Goal: Task Accomplishment & Management: Manage account settings

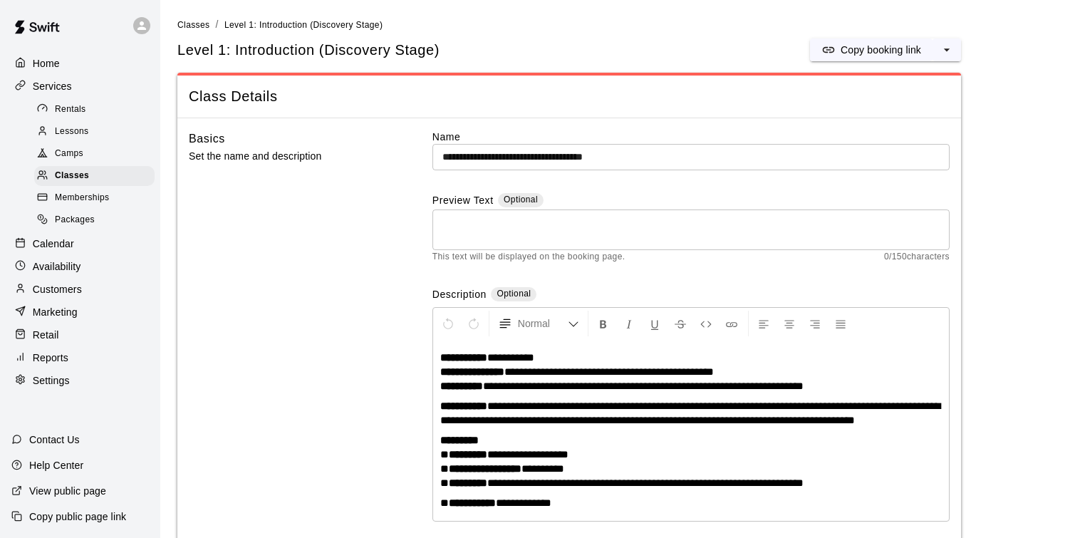
scroll to position [22, 0]
click at [72, 290] on p "Customers" at bounding box center [57, 289] width 49 height 14
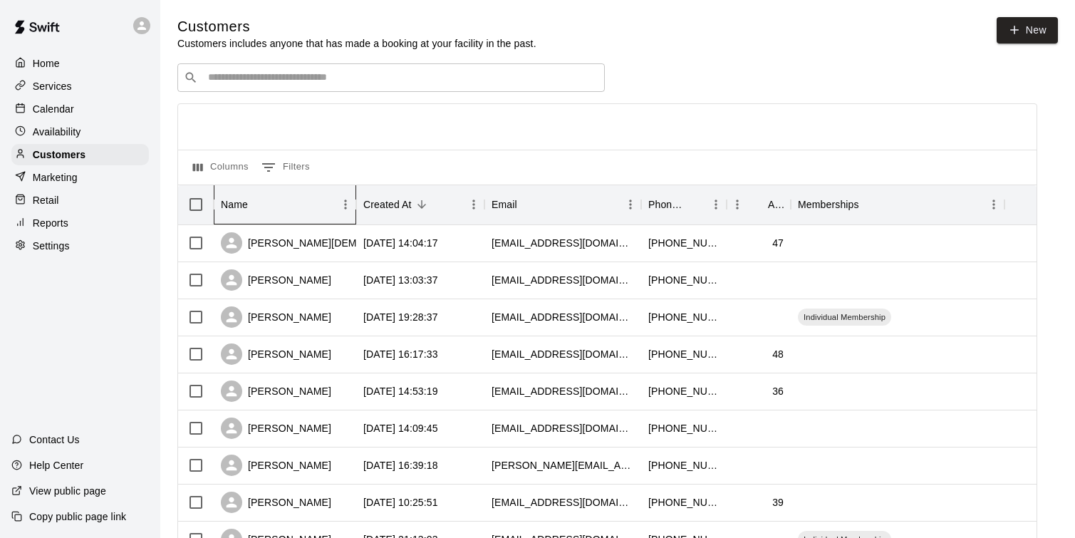
click at [303, 204] on div "Name" at bounding box center [278, 205] width 114 height 40
click at [304, 205] on div "Name" at bounding box center [278, 205] width 114 height 40
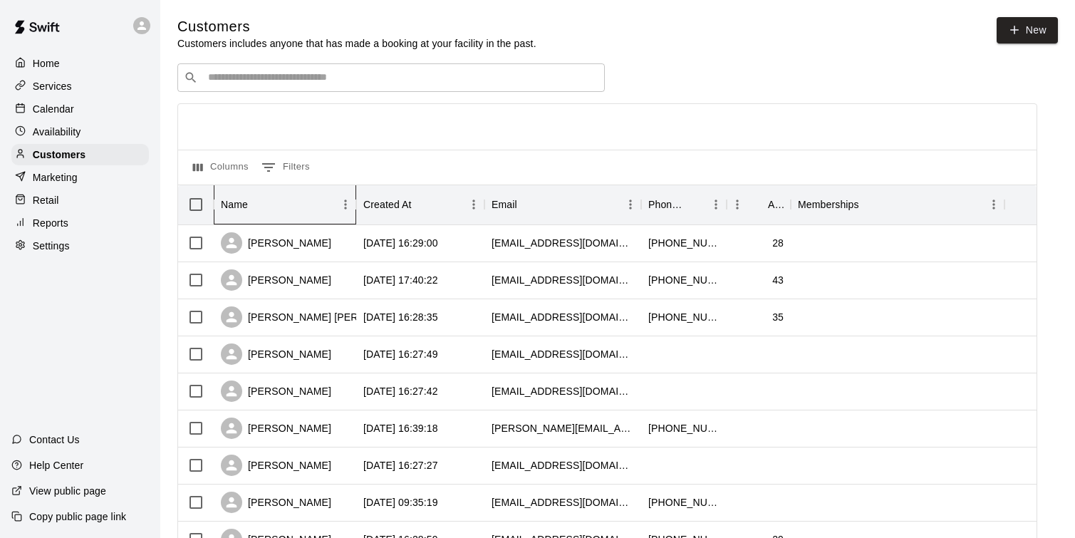
click at [304, 212] on div "Name" at bounding box center [278, 205] width 114 height 40
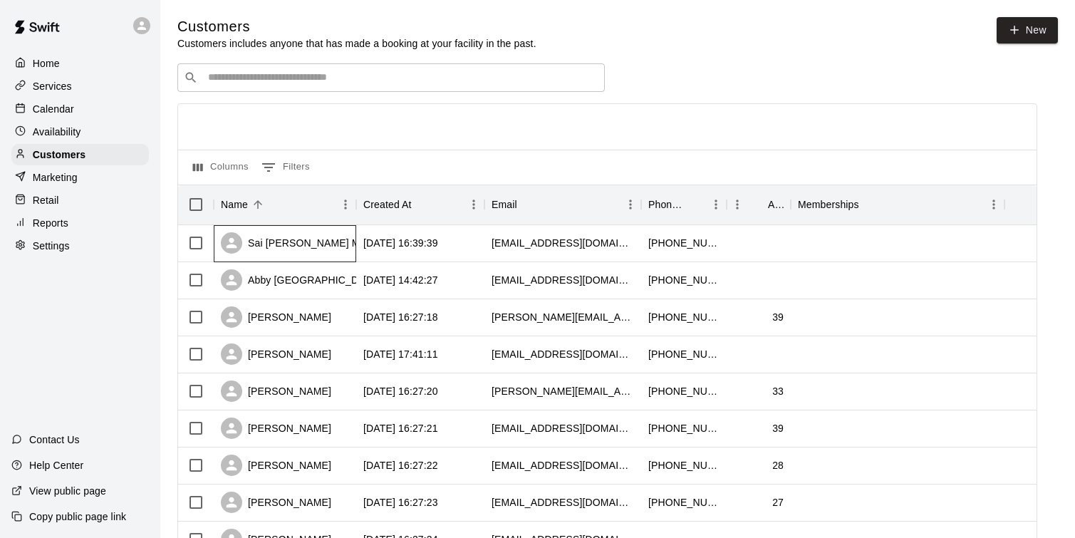
click at [300, 241] on div "Sai [PERSON_NAME] Marupeddi" at bounding box center [310, 242] width 179 height 21
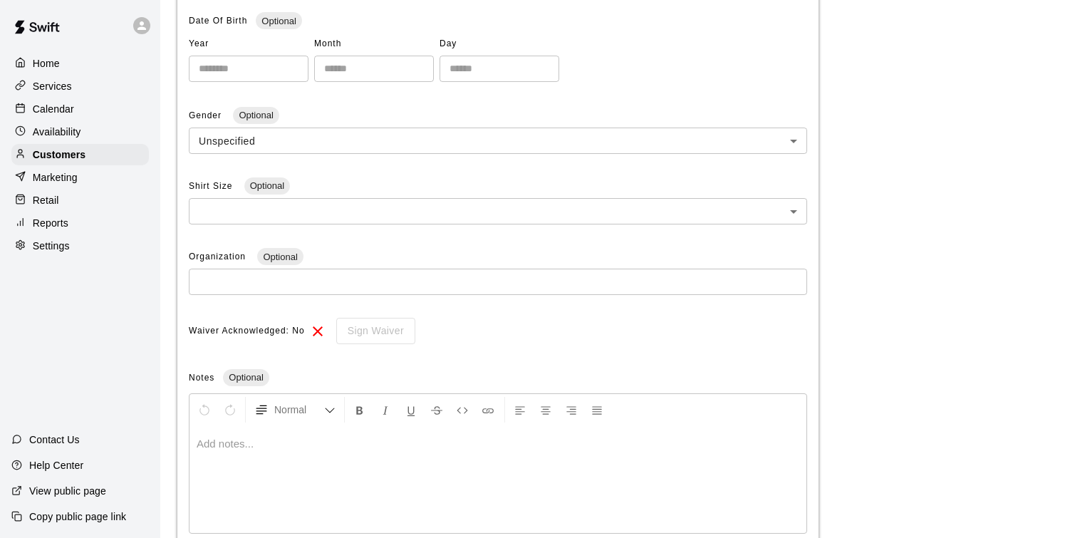
scroll to position [414, 0]
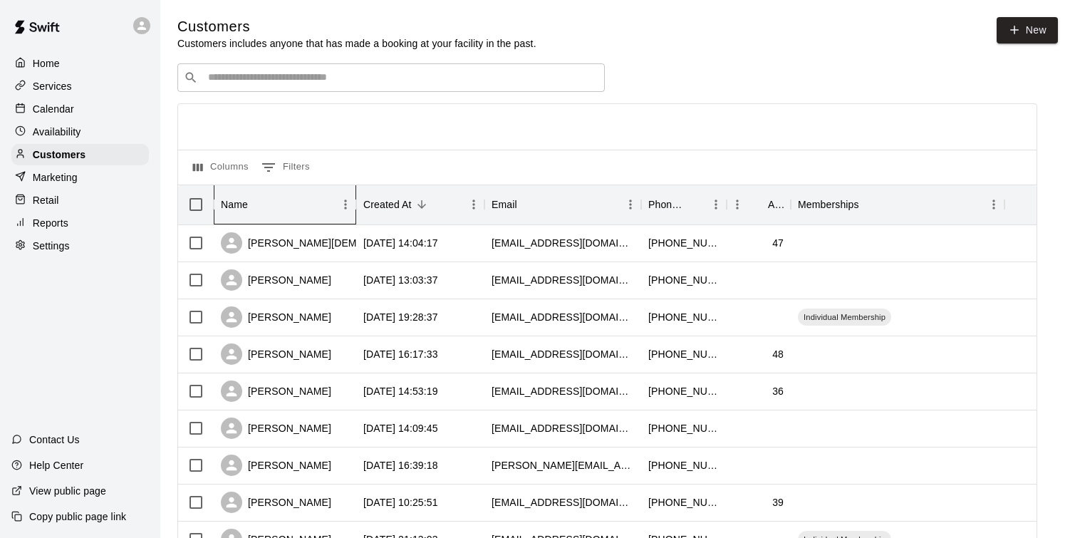
click at [286, 209] on div "Name" at bounding box center [278, 205] width 114 height 40
click at [286, 210] on div "Name" at bounding box center [278, 205] width 114 height 40
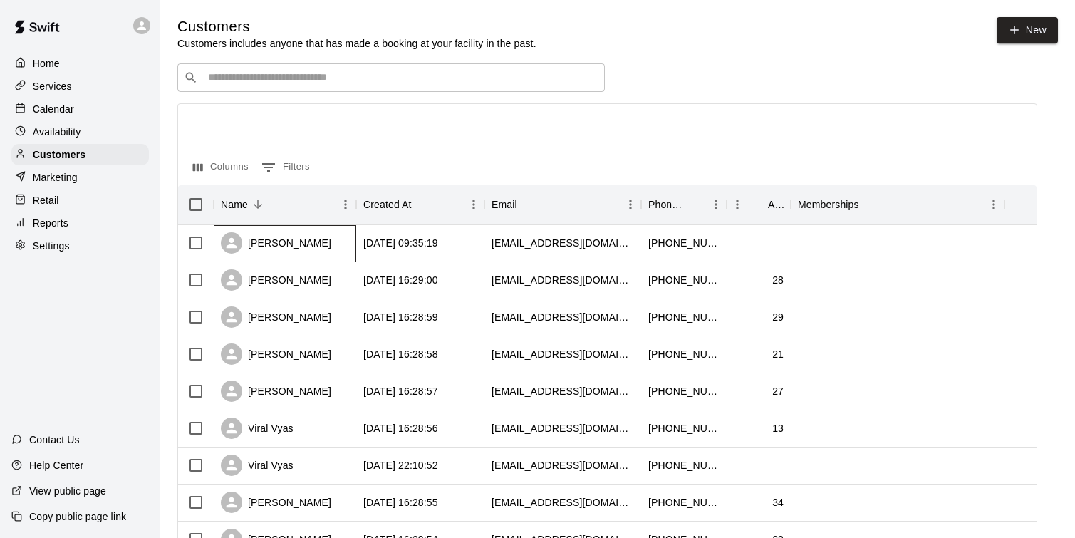
click at [294, 241] on div "[PERSON_NAME]" at bounding box center [276, 242] width 110 height 21
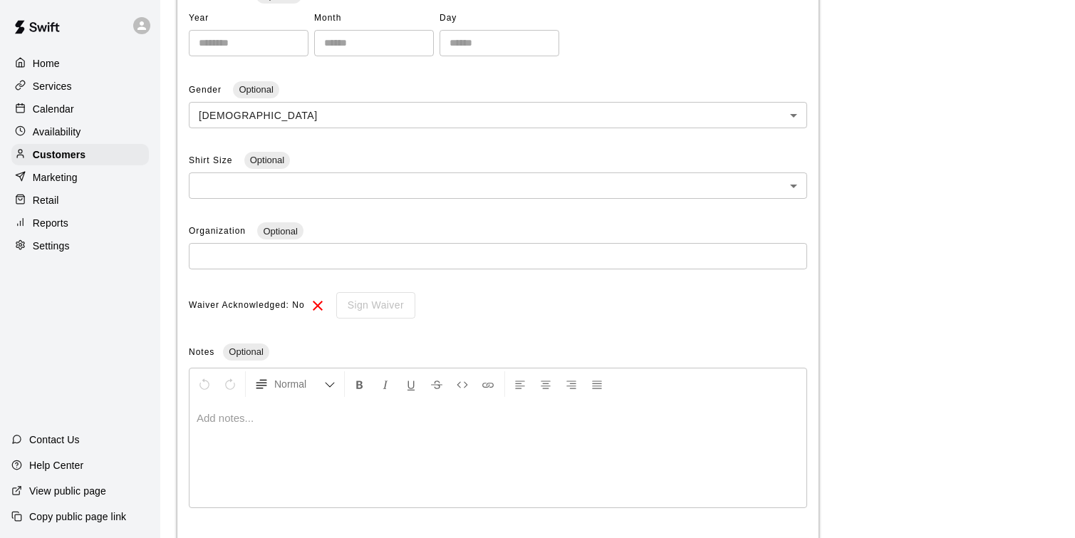
scroll to position [414, 0]
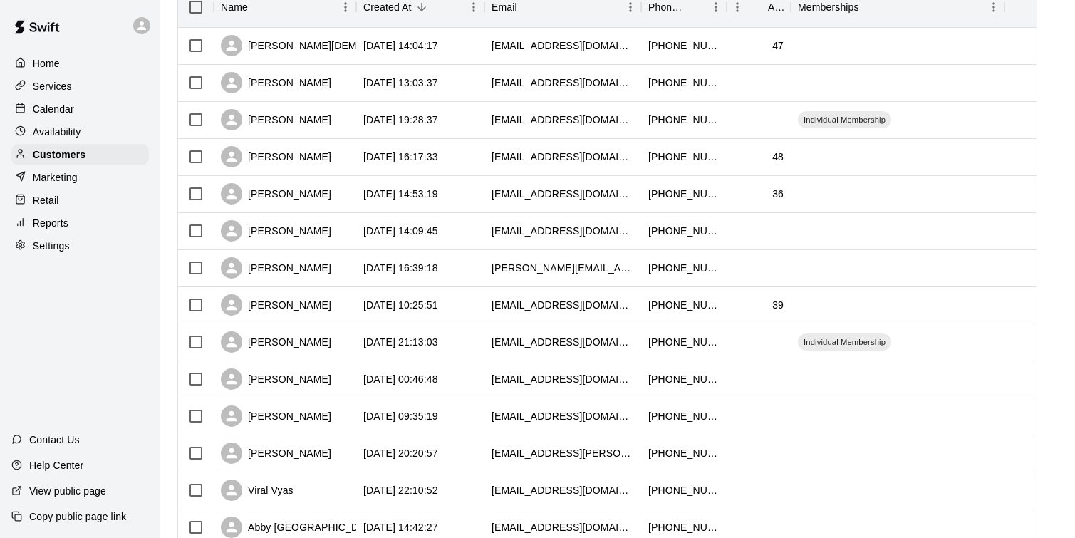
scroll to position [199, 0]
click at [291, 416] on div "[PERSON_NAME]" at bounding box center [276, 414] width 110 height 21
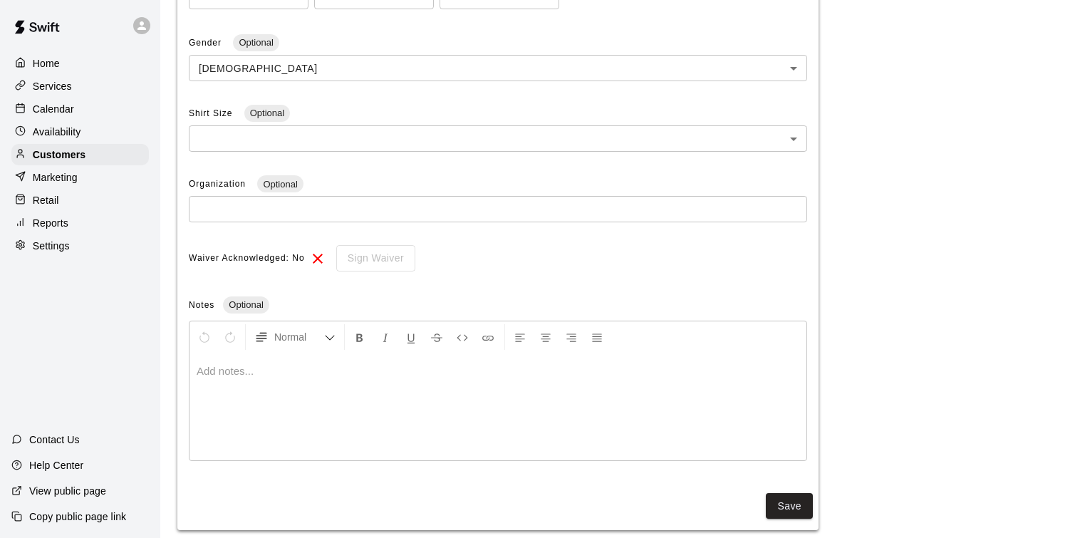
scroll to position [414, 0]
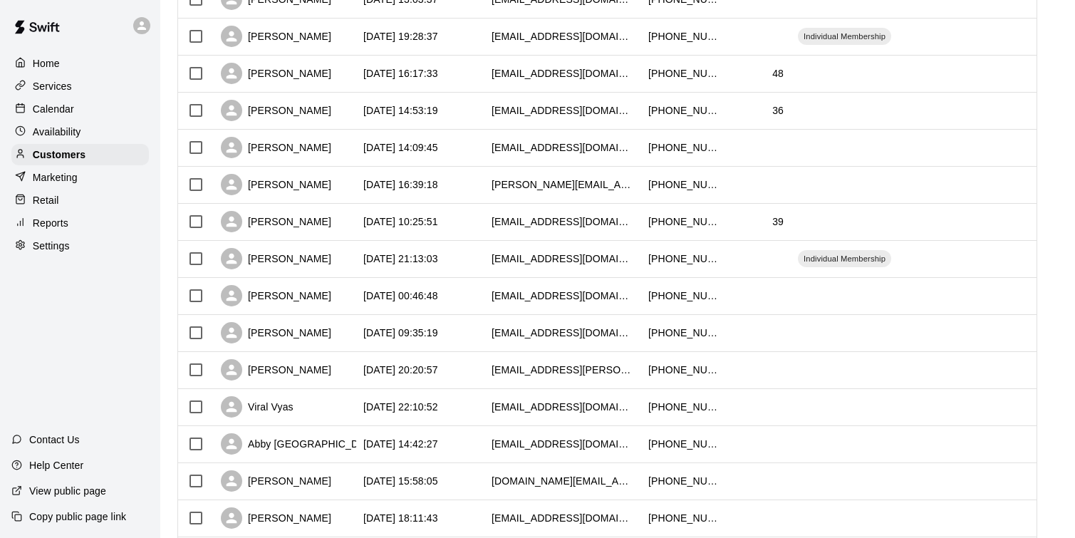
scroll to position [316, 0]
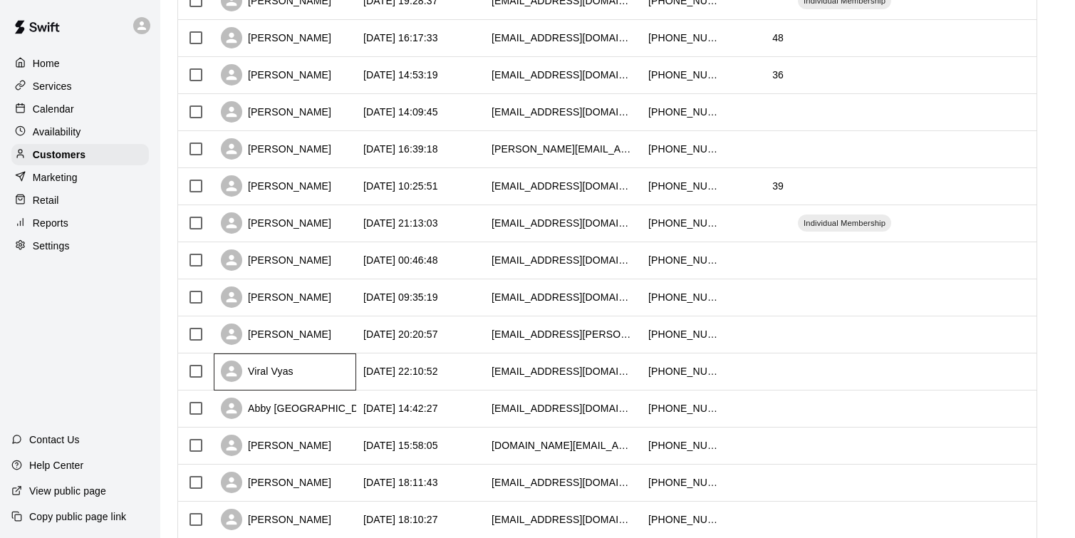
click at [303, 379] on div "Viral Vyas" at bounding box center [285, 371] width 143 height 37
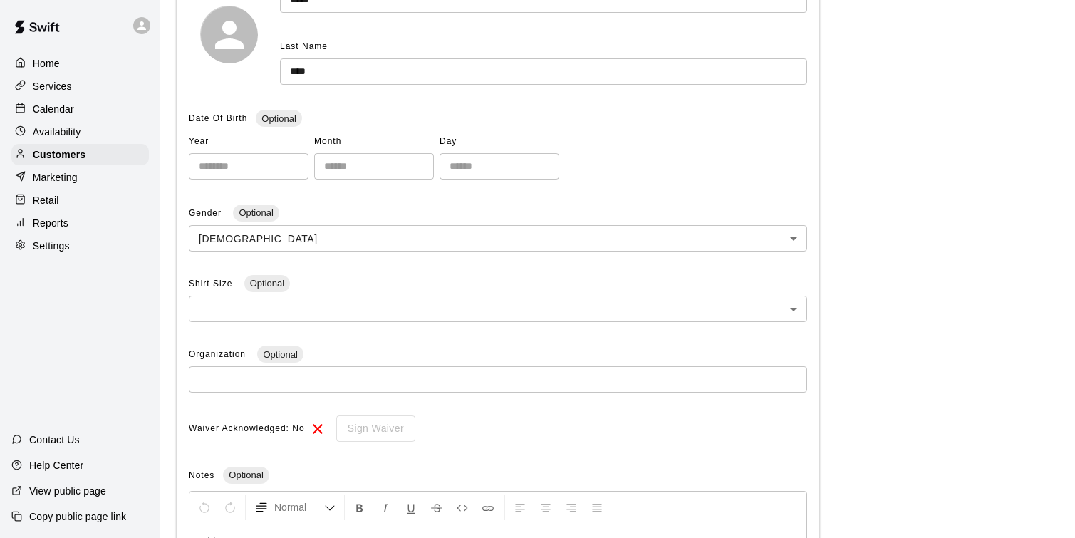
scroll to position [414, 0]
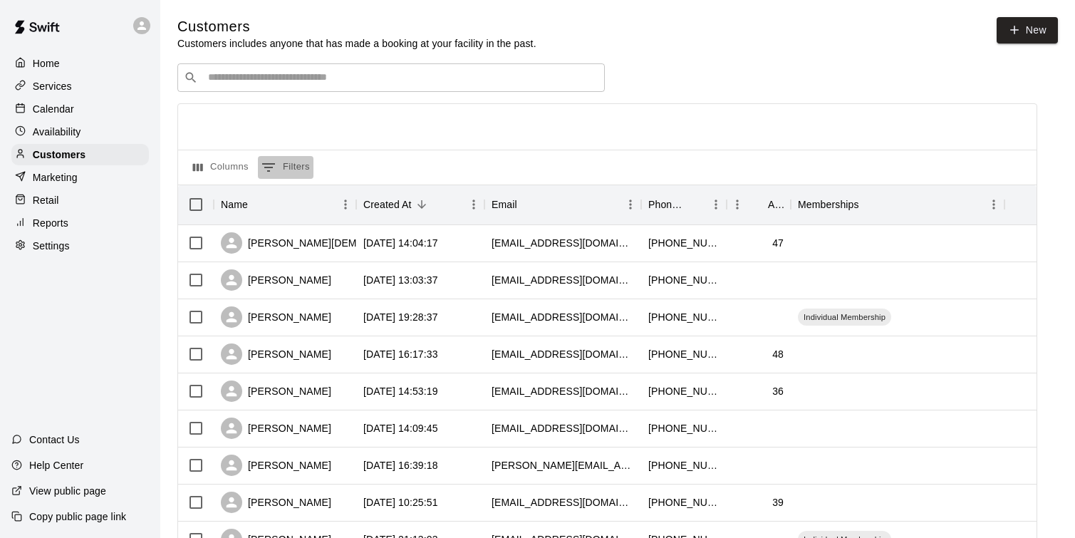
click at [287, 172] on button "0 Filters" at bounding box center [286, 167] width 56 height 23
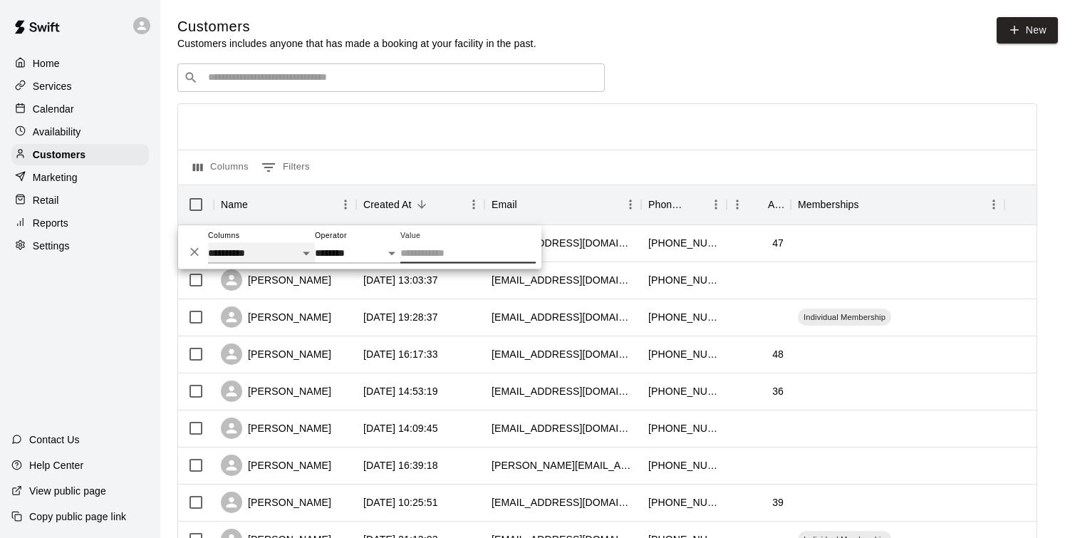
click at [270, 253] on select "**********" at bounding box center [261, 253] width 107 height 21
select select "********"
click at [208, 243] on select "**********" at bounding box center [261, 253] width 107 height 21
click at [694, 130] on div at bounding box center [607, 127] width 859 height 46
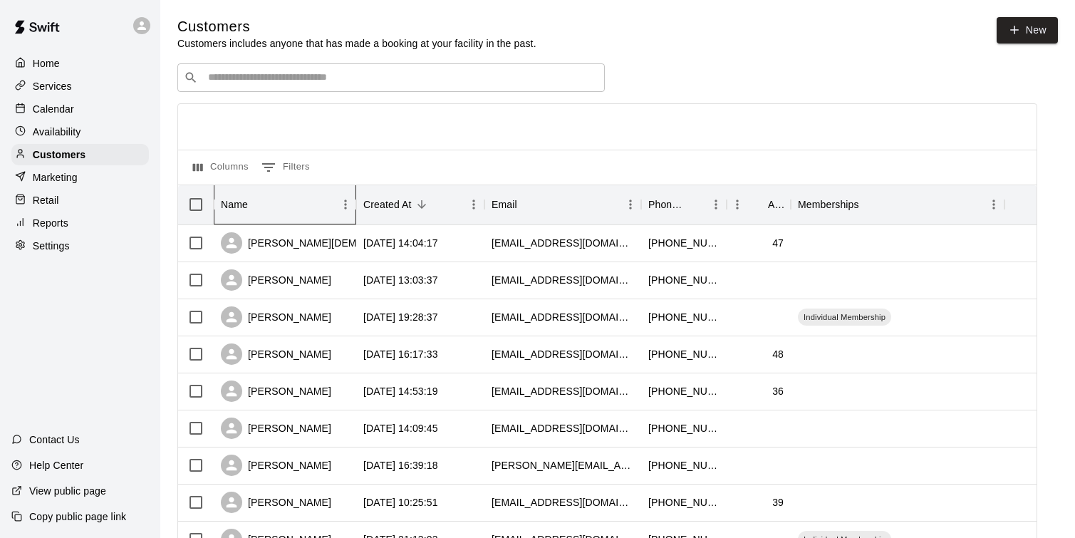
click at [270, 207] on div "Name" at bounding box center [278, 205] width 114 height 40
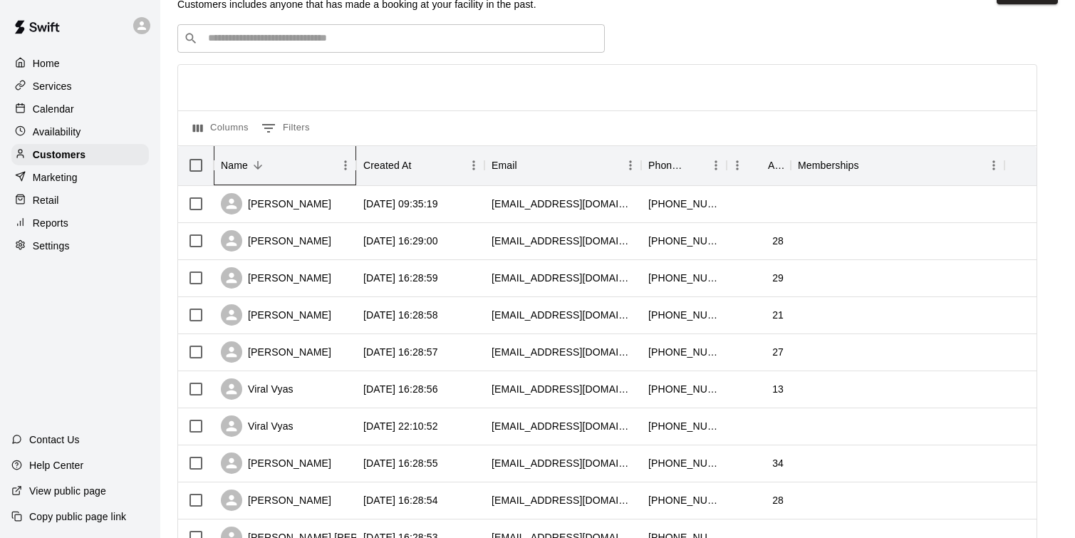
scroll to position [41, 0]
click at [304, 353] on div "[PERSON_NAME]" at bounding box center [276, 350] width 110 height 21
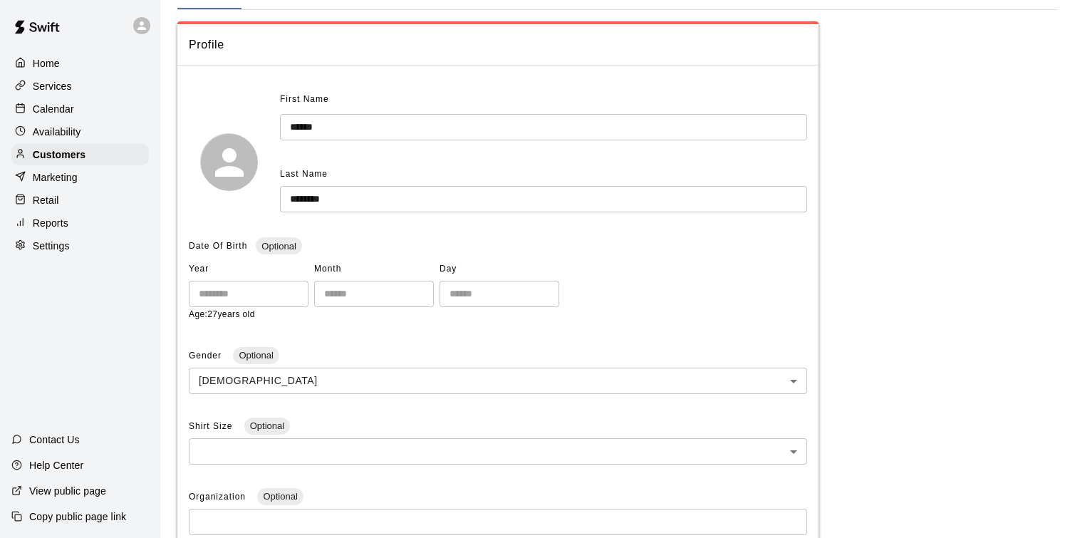
scroll to position [80, 0]
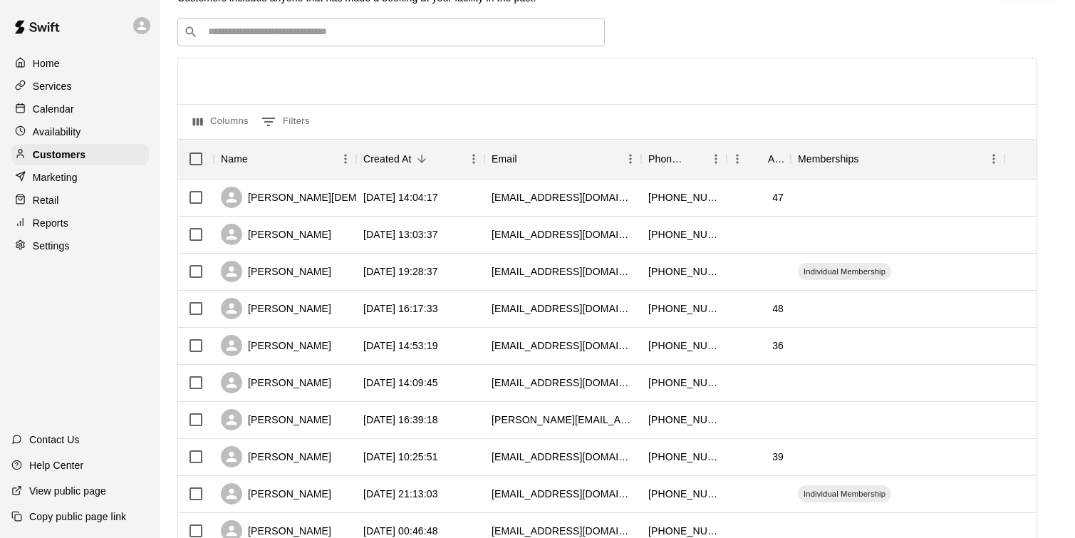
scroll to position [51, 0]
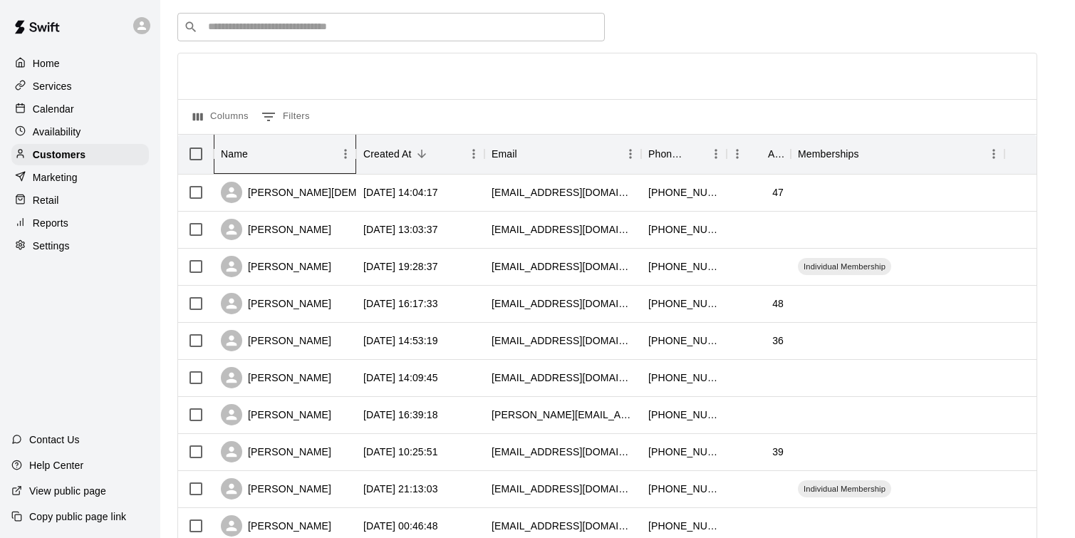
click at [245, 154] on div "Name" at bounding box center [234, 154] width 27 height 40
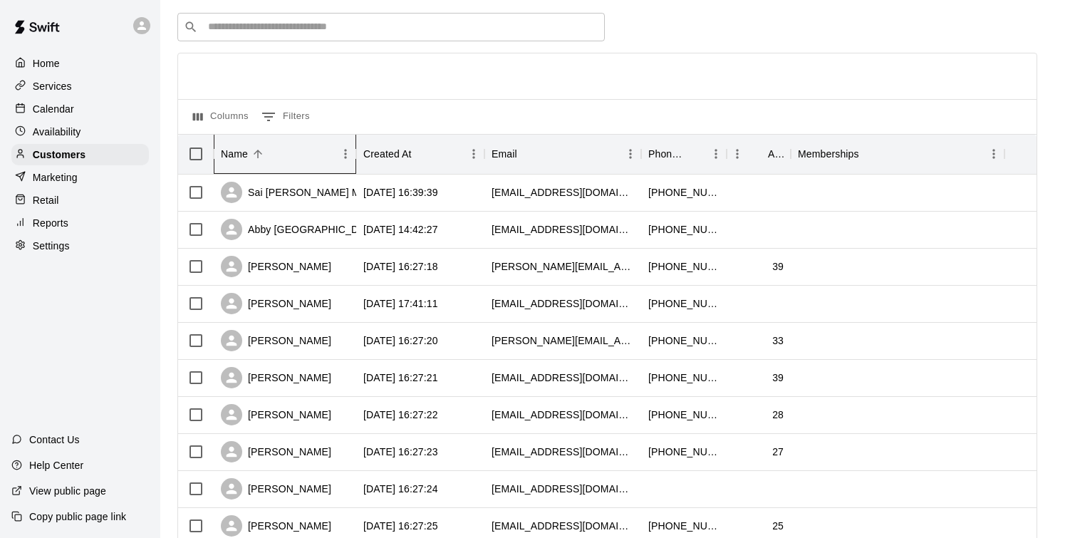
click at [245, 154] on div "Name" at bounding box center [234, 154] width 27 height 40
click at [253, 155] on icon "Sort" at bounding box center [258, 154] width 13 height 13
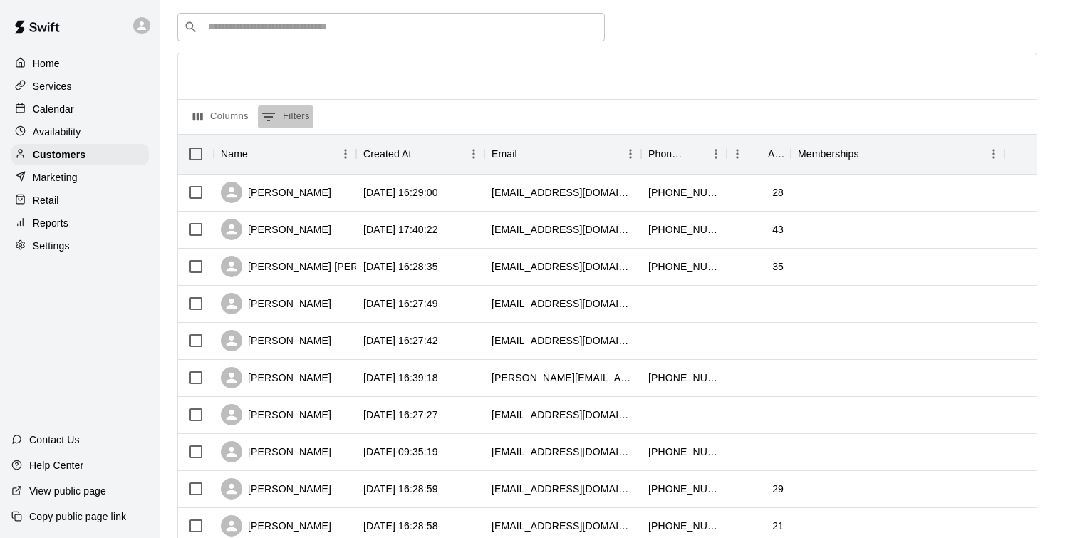
click at [283, 115] on button "0 Filters" at bounding box center [286, 116] width 56 height 23
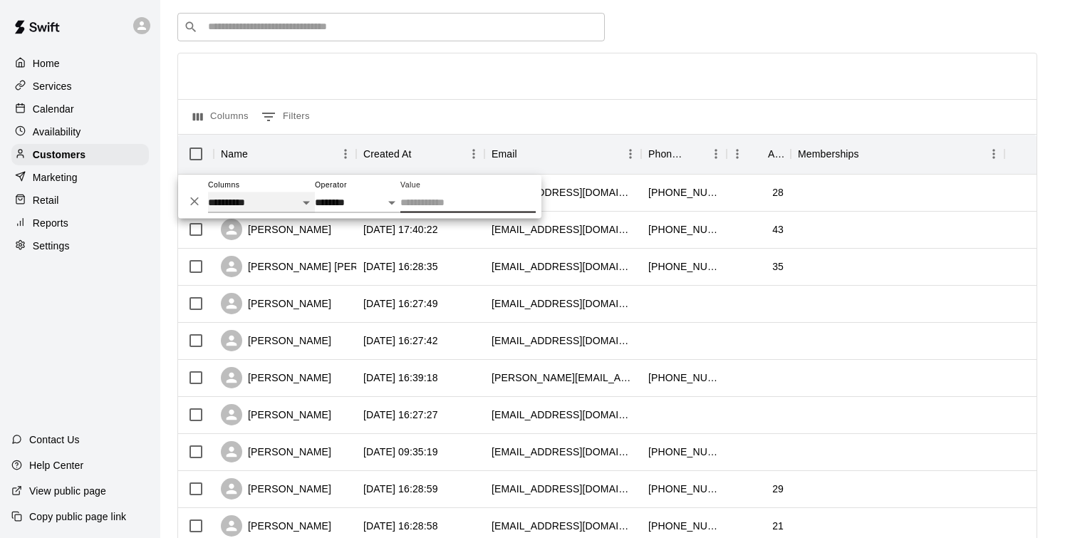
click at [273, 205] on select "**********" at bounding box center [261, 202] width 107 height 21
select select "********"
click at [208, 192] on select "**********" at bounding box center [261, 202] width 107 height 21
click at [466, 123] on div "Columns 0 Filters" at bounding box center [607, 116] width 859 height 35
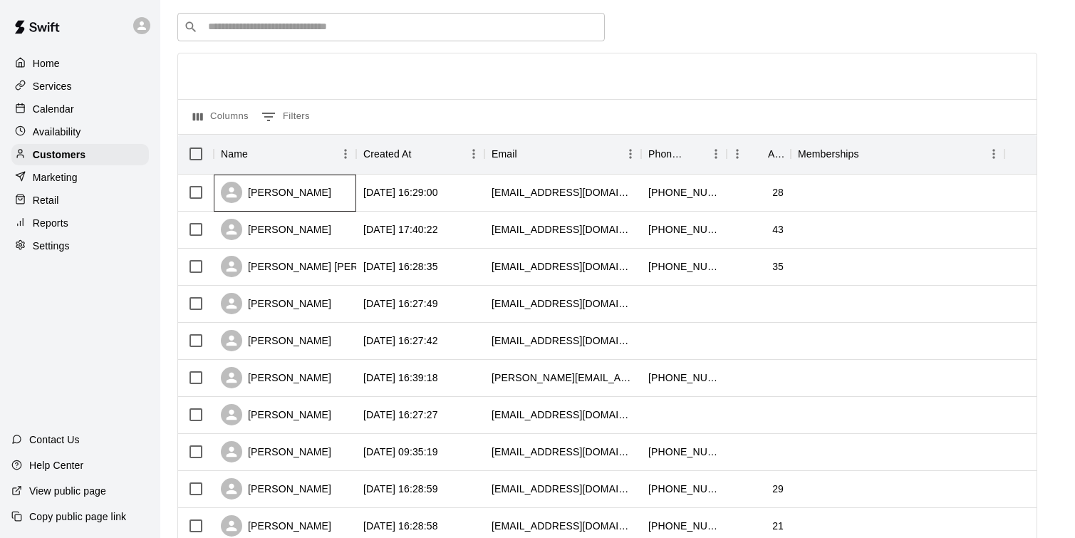
click at [233, 179] on div "[PERSON_NAME]" at bounding box center [285, 193] width 143 height 37
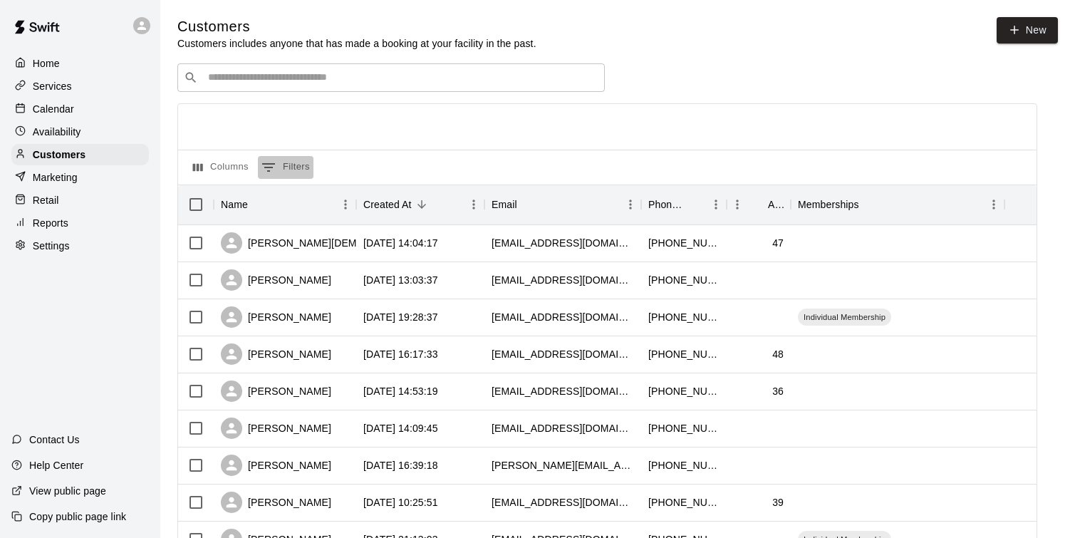
click at [278, 172] on button "0 Filters" at bounding box center [286, 167] width 56 height 23
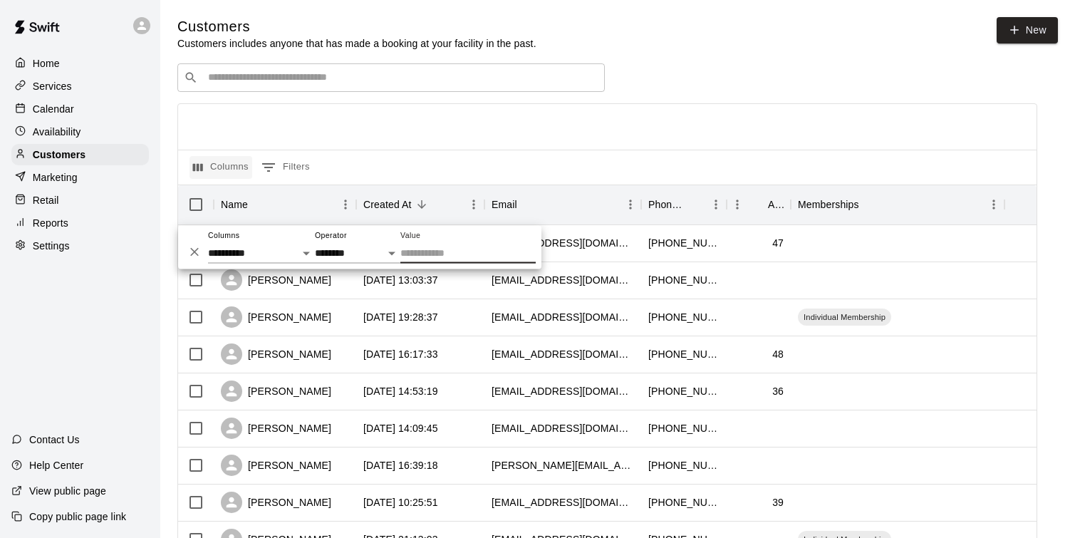
click at [224, 170] on button "Columns" at bounding box center [221, 167] width 63 height 23
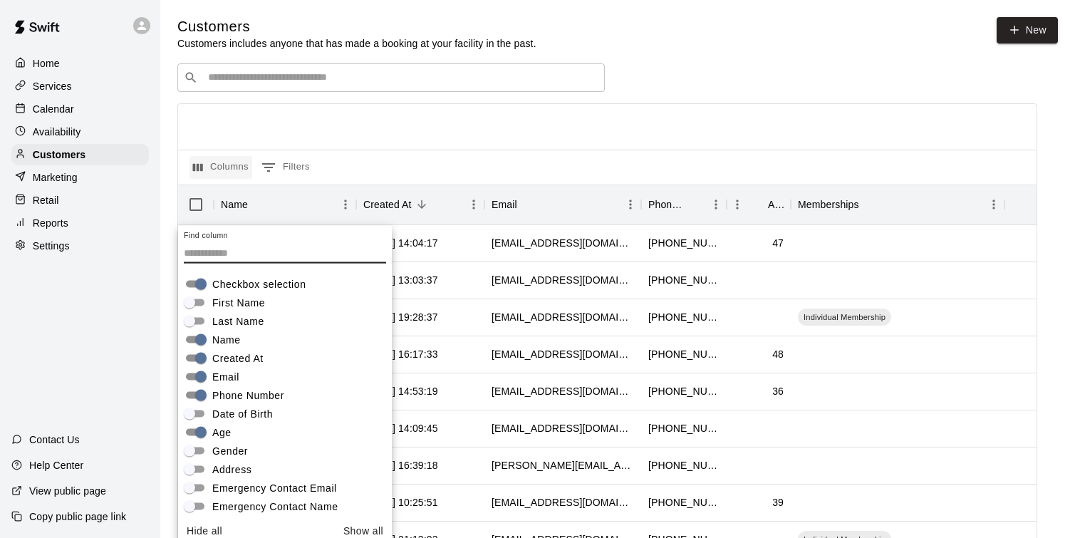
scroll to position [8, 0]
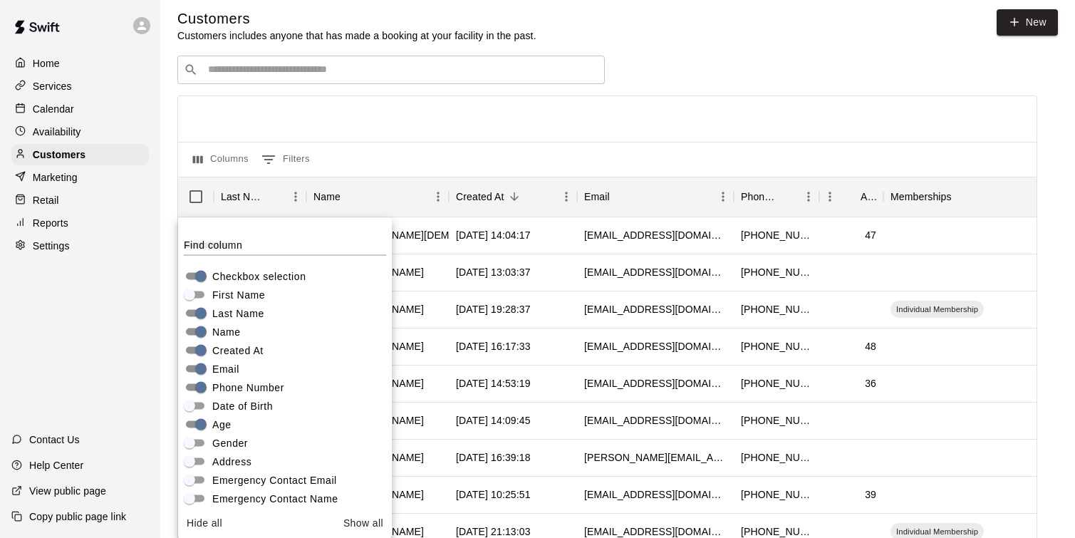
click at [479, 105] on div at bounding box center [607, 119] width 859 height 46
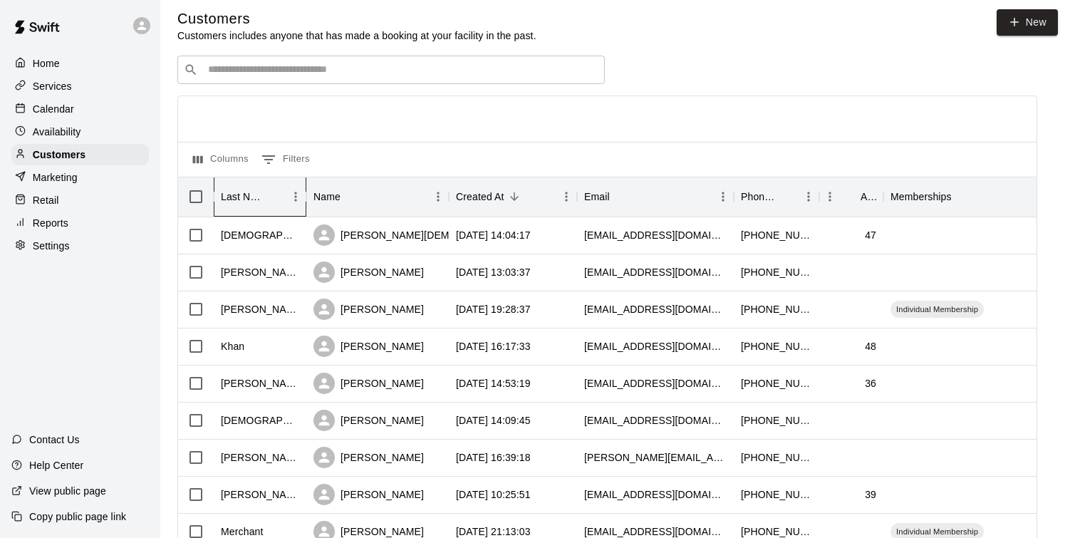
click at [255, 205] on div "Last Name" at bounding box center [243, 197] width 44 height 40
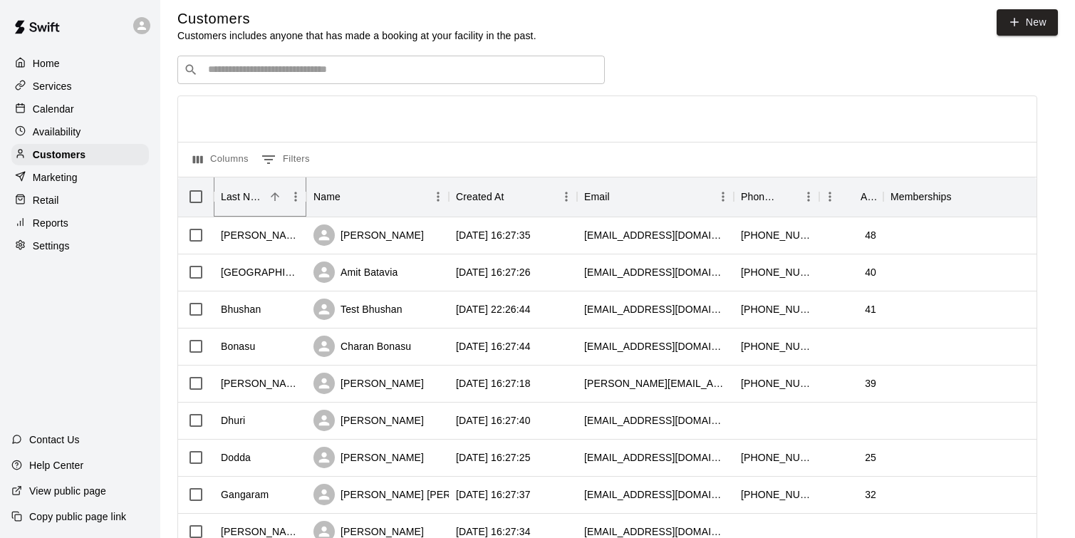
click at [271, 192] on icon "Sort" at bounding box center [275, 196] width 13 height 13
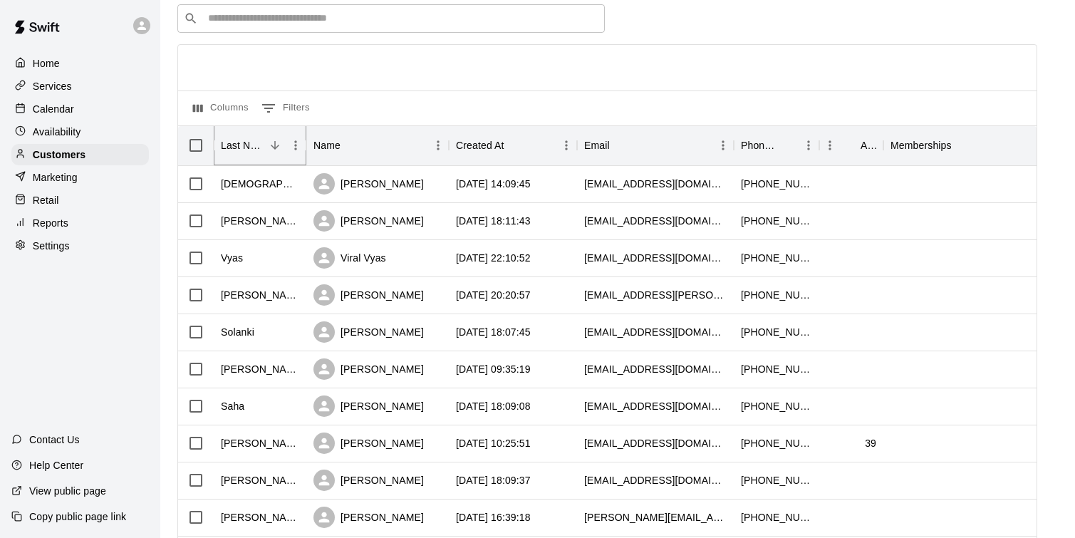
scroll to position [61, 0]
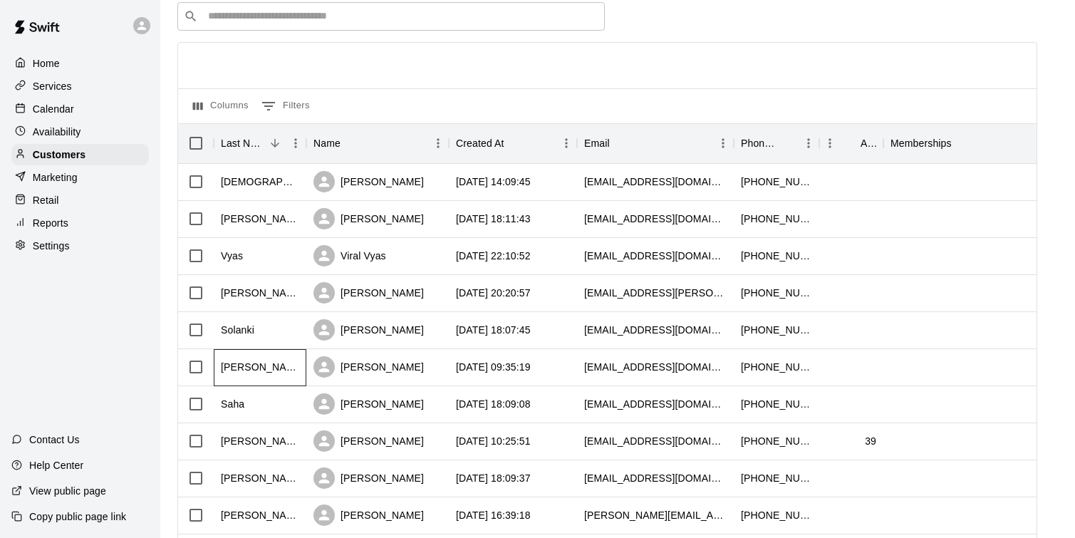
click at [257, 372] on div "[PERSON_NAME]" at bounding box center [260, 367] width 93 height 37
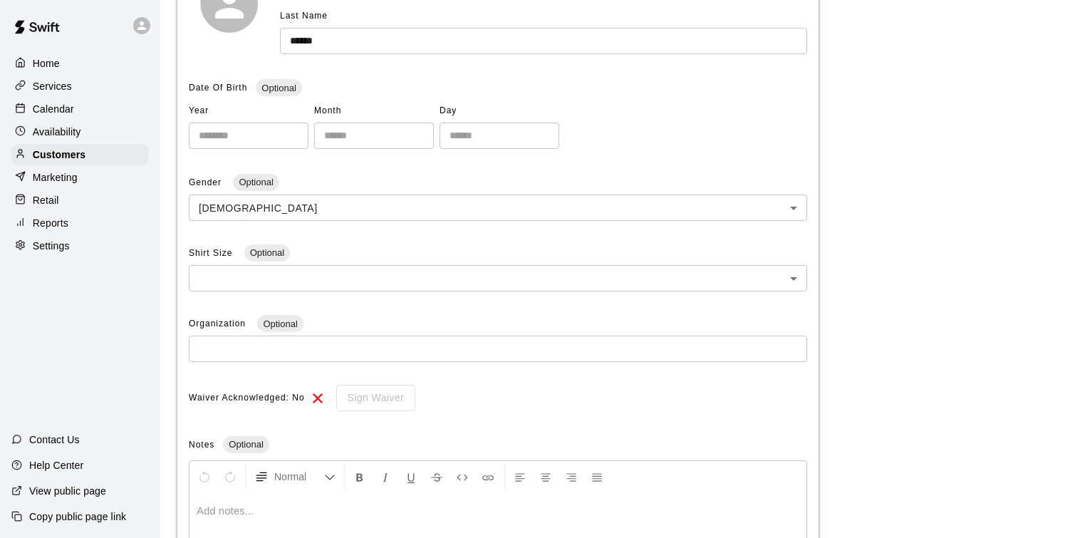
scroll to position [414, 0]
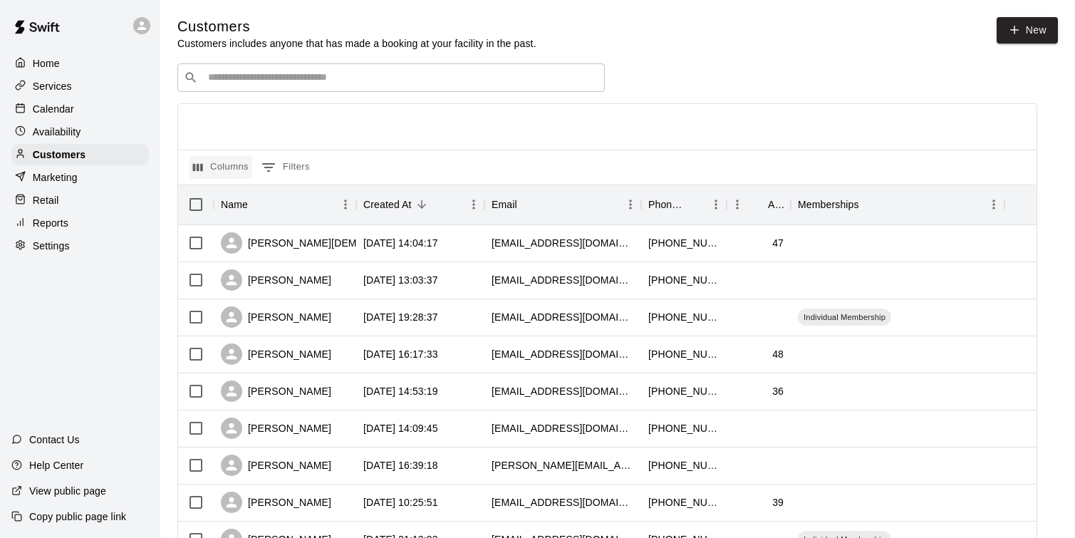
click at [240, 168] on button "Columns" at bounding box center [221, 167] width 63 height 23
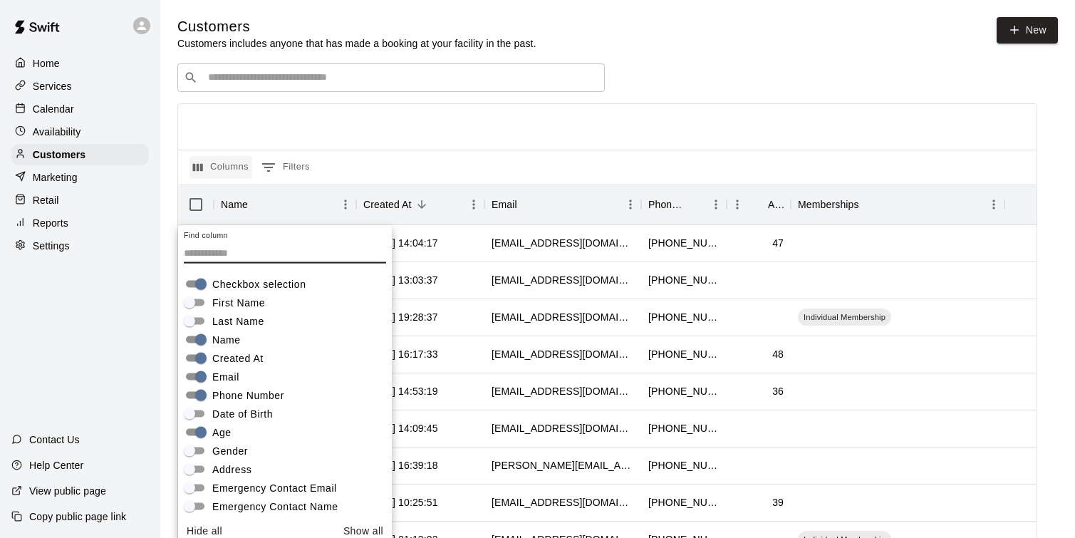
scroll to position [8, 0]
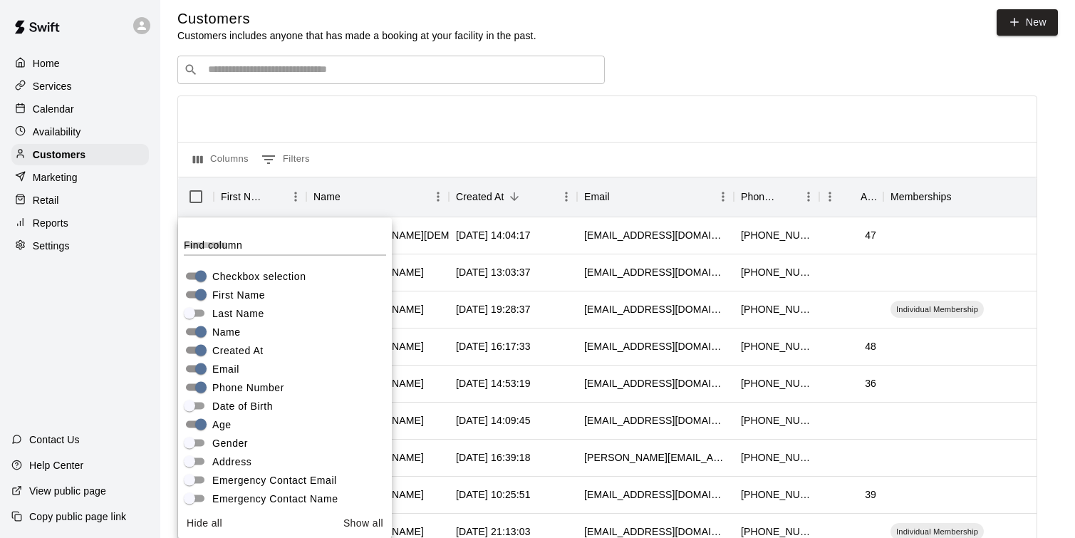
click at [733, 75] on div "​ ​" at bounding box center [607, 70] width 860 height 29
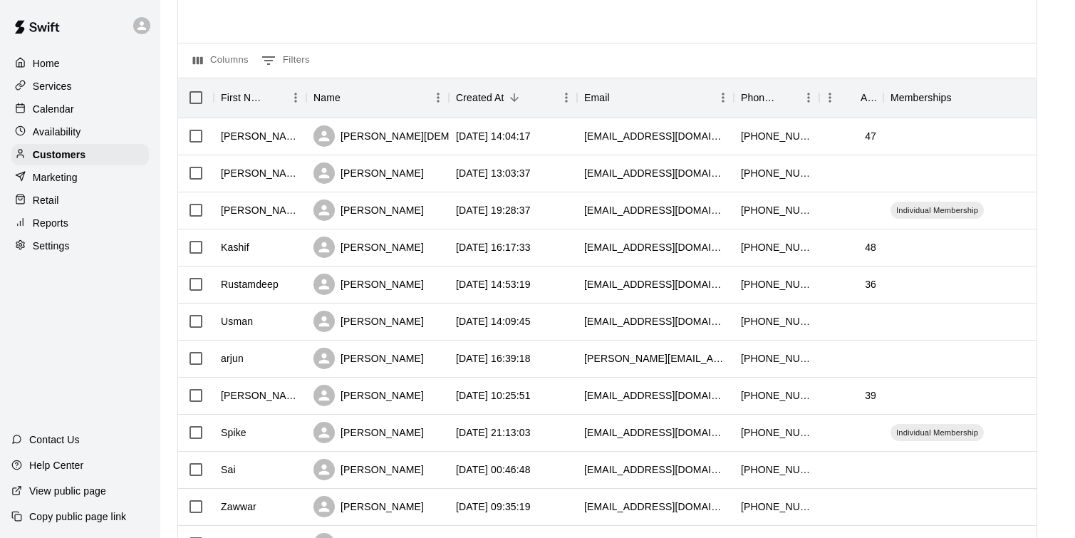
scroll to position [0, 0]
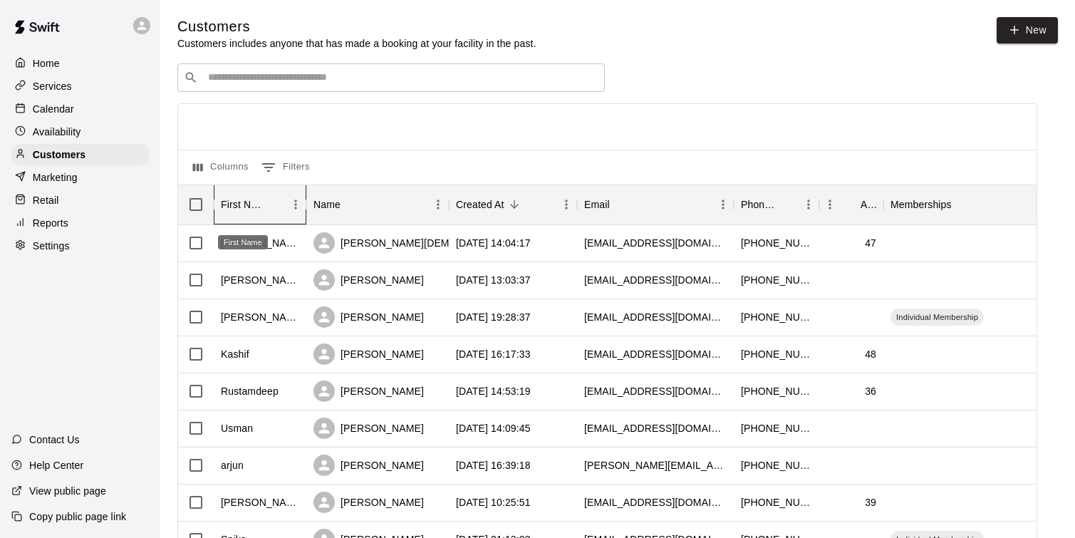
click at [234, 205] on div "First Name" at bounding box center [243, 205] width 44 height 40
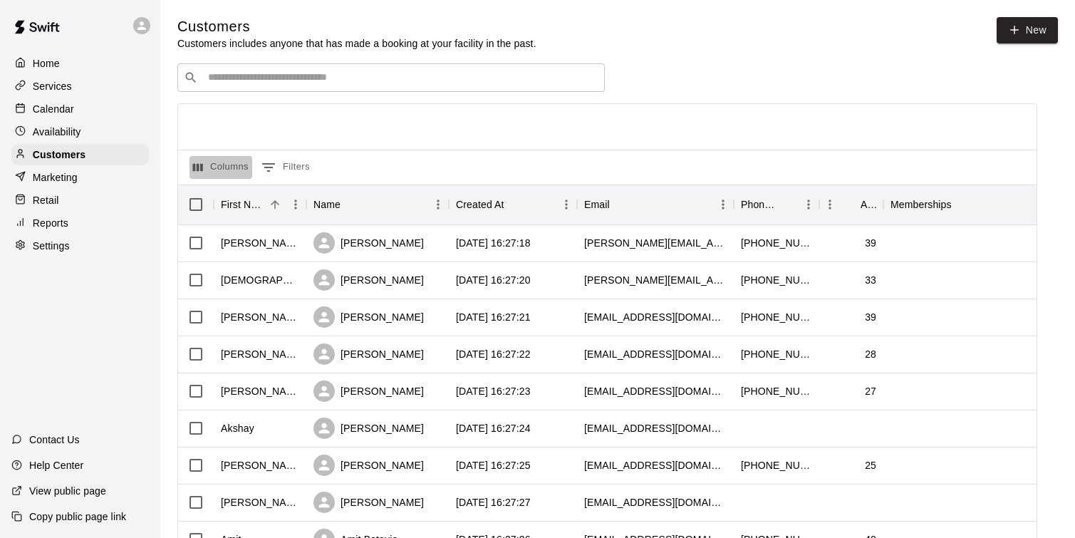
click at [232, 178] on button "Columns" at bounding box center [221, 167] width 63 height 23
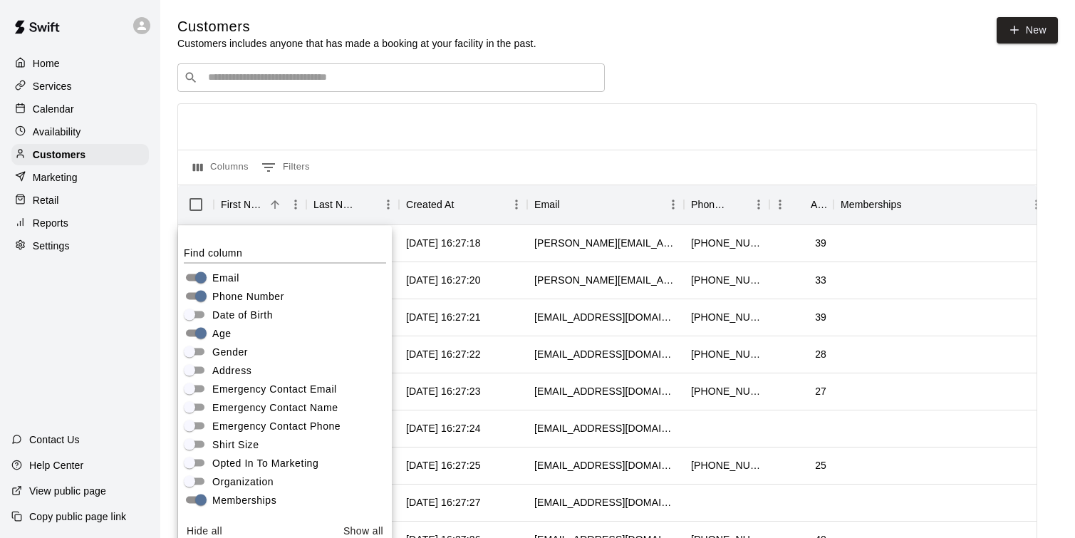
click at [794, 111] on div at bounding box center [607, 127] width 859 height 46
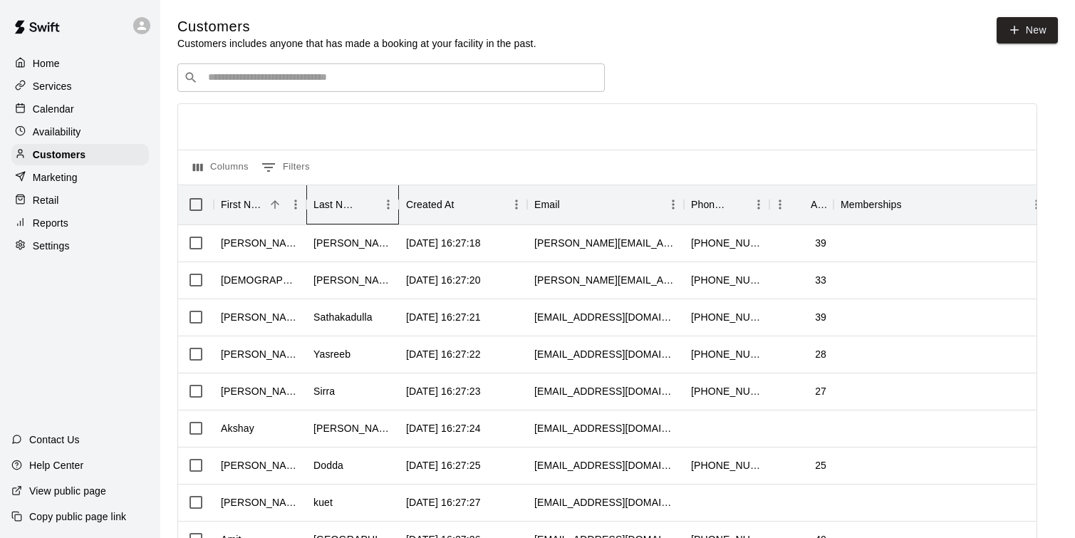
click at [351, 205] on div "Last Name" at bounding box center [336, 205] width 44 height 40
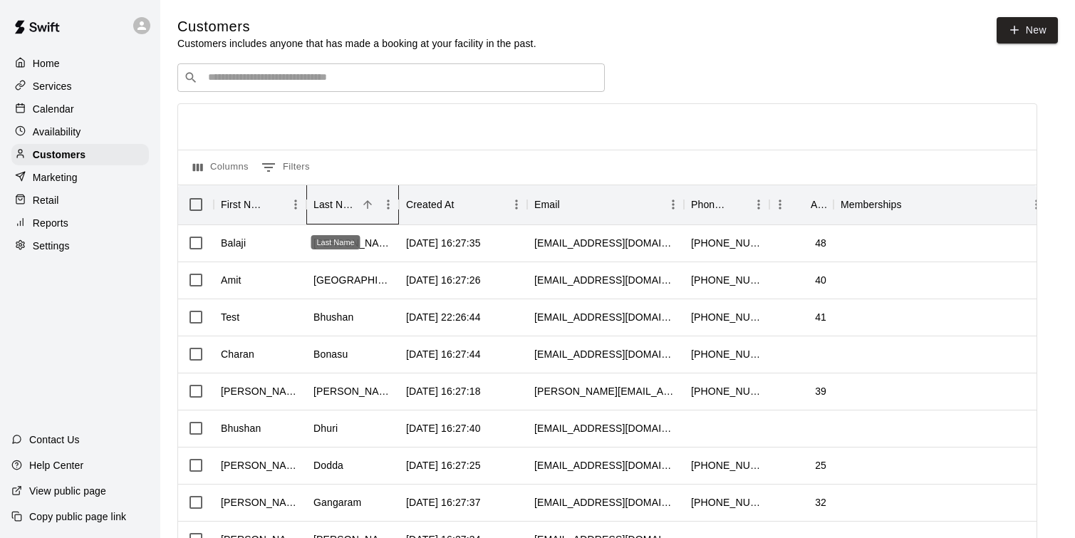
click at [339, 200] on div "Last Name" at bounding box center [336, 205] width 44 height 40
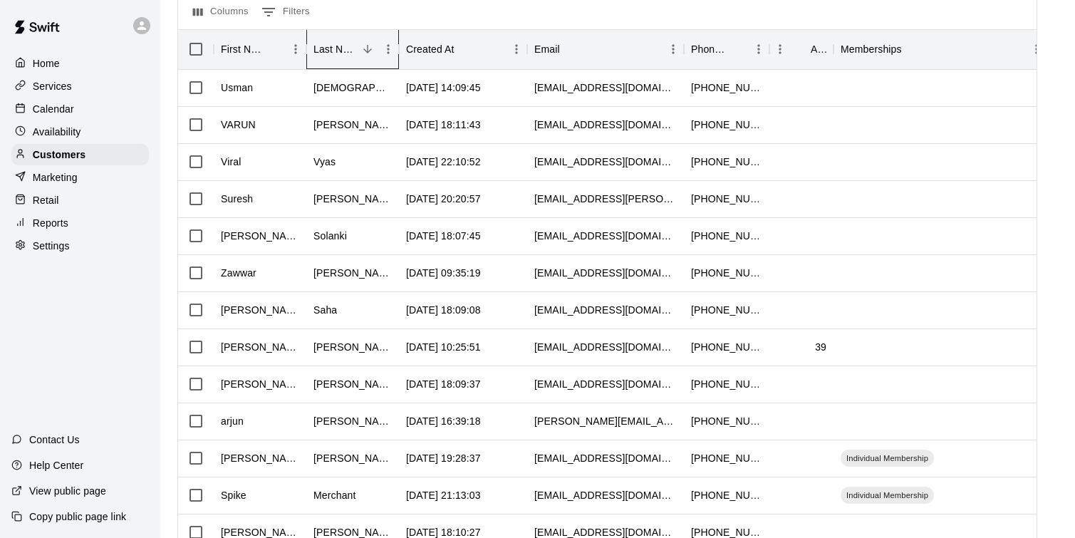
scroll to position [157, 0]
click at [363, 383] on div "[PERSON_NAME]" at bounding box center [352, 383] width 93 height 37
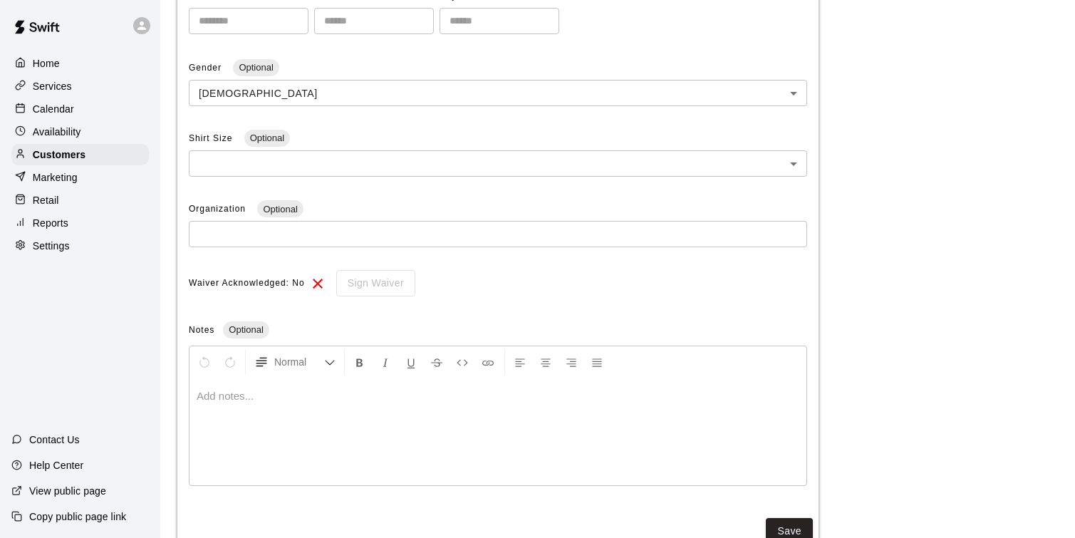
scroll to position [369, 0]
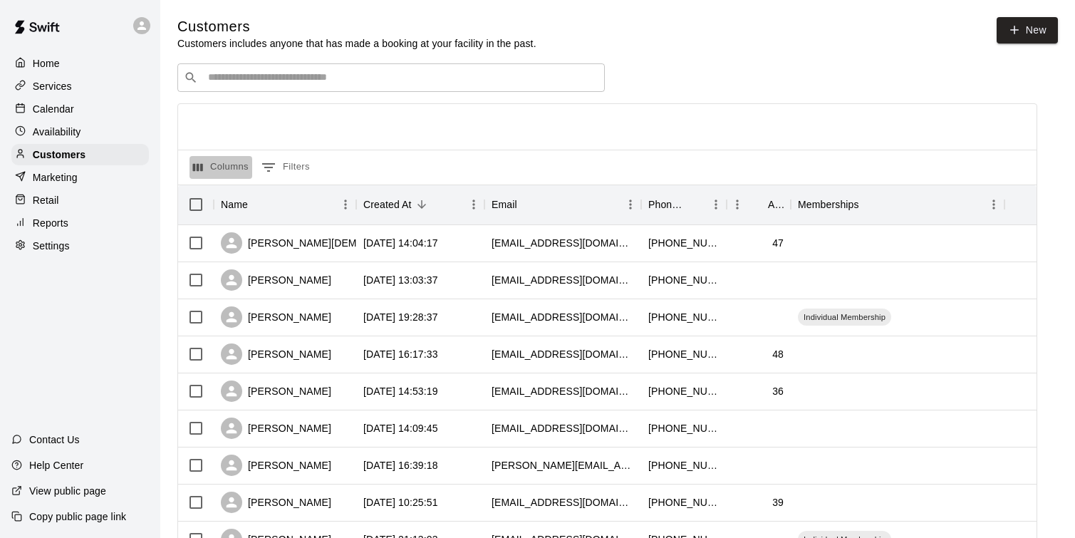
click at [208, 170] on button "Columns" at bounding box center [221, 167] width 63 height 23
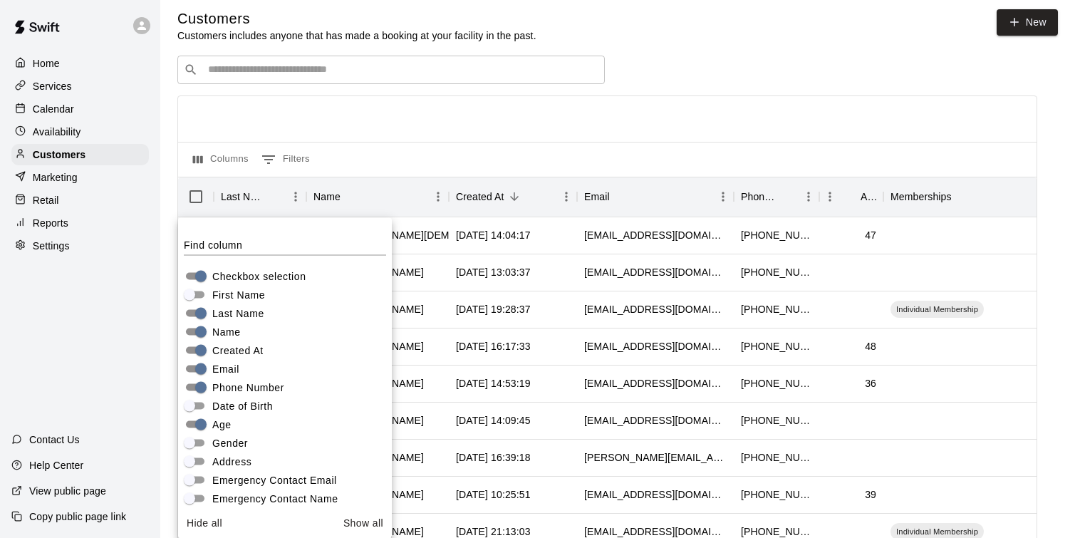
click at [729, 63] on div "​ ​" at bounding box center [607, 70] width 860 height 29
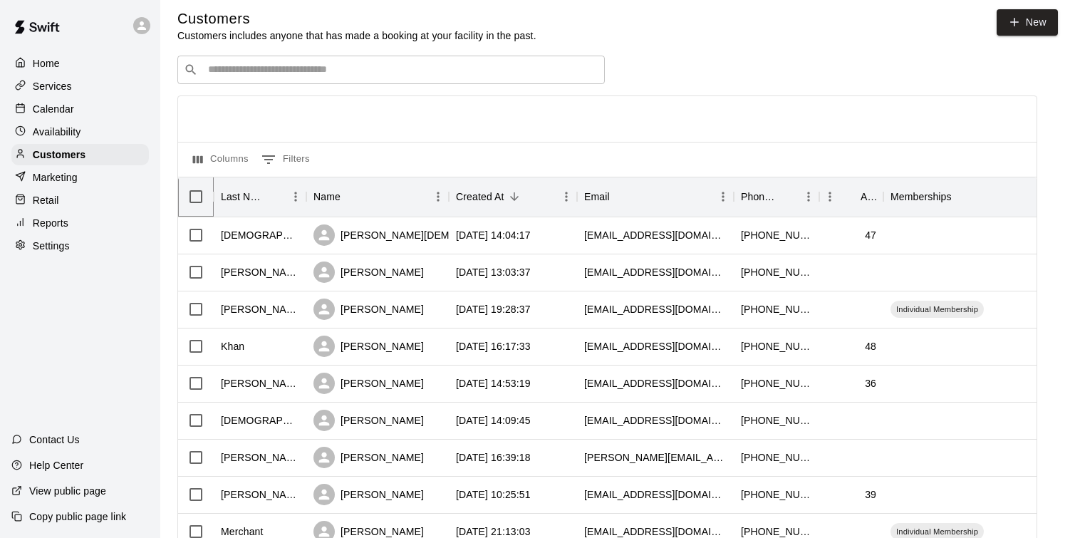
click at [220, 194] on icon at bounding box center [213, 196] width 17 height 17
click at [230, 195] on div "Last Name" at bounding box center [243, 197] width 44 height 40
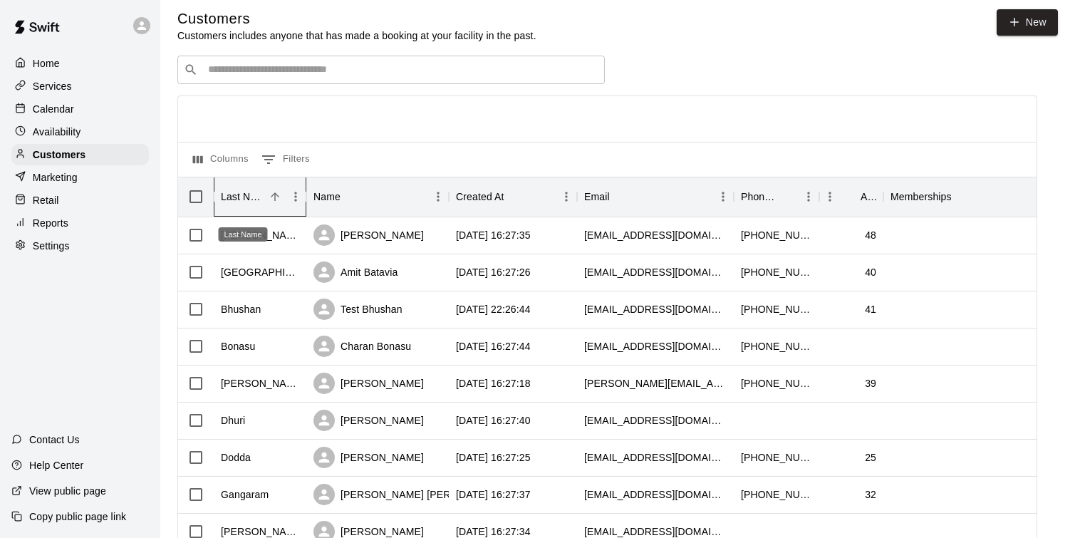
click at [230, 195] on div "Last Name" at bounding box center [243, 197] width 44 height 40
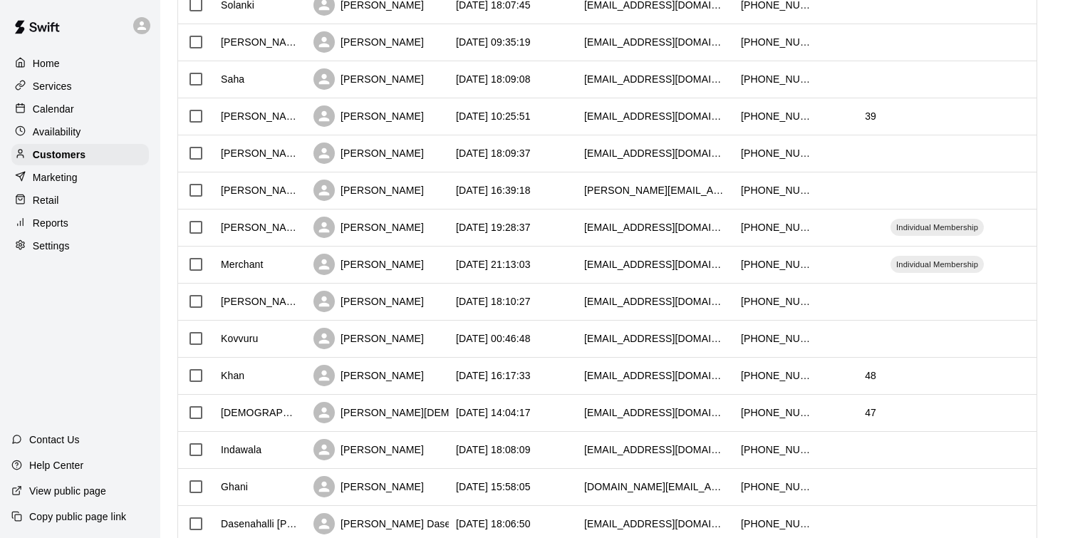
scroll to position [388, 0]
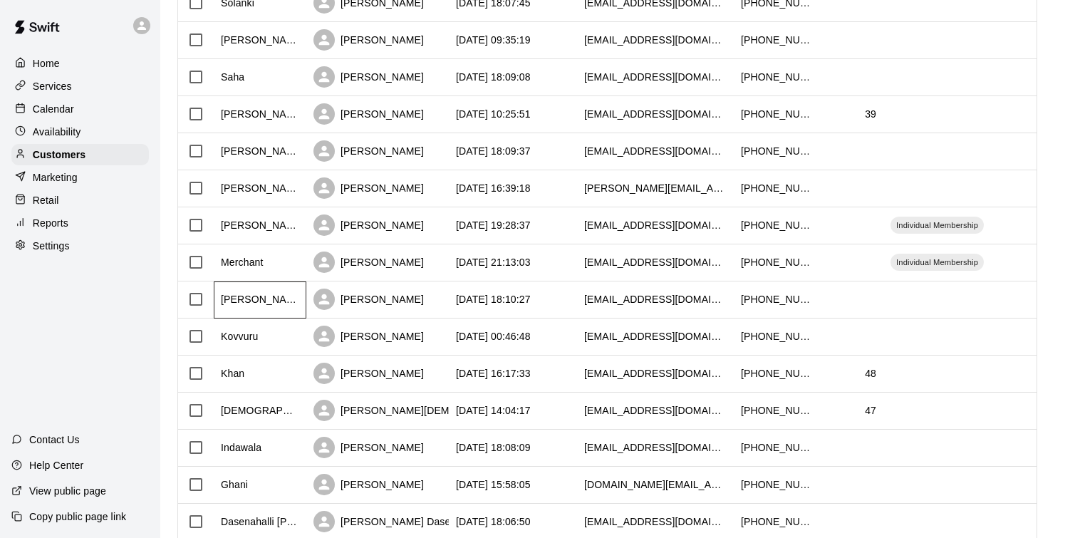
click at [248, 305] on div "[PERSON_NAME]" at bounding box center [260, 299] width 78 height 14
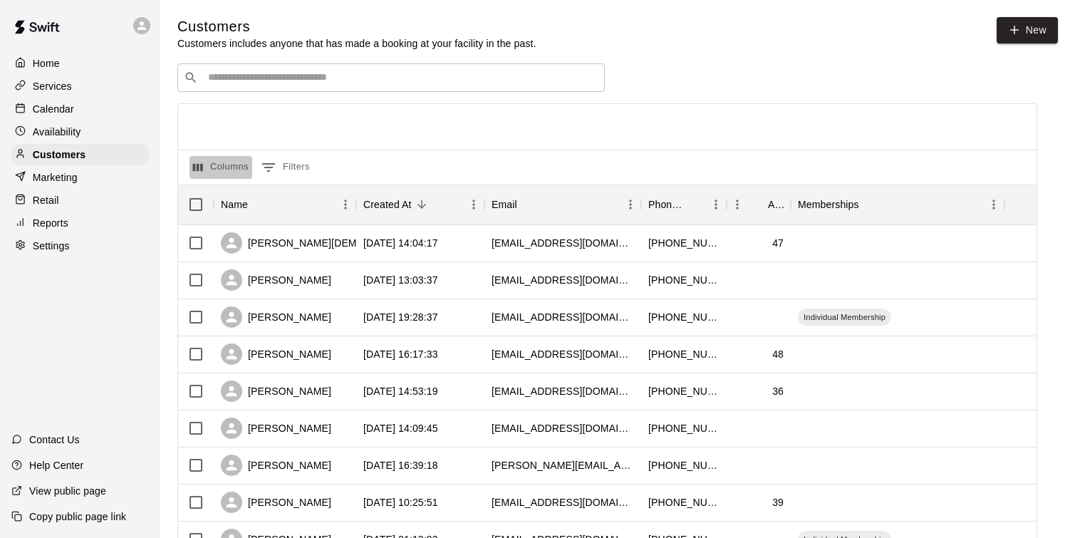
click at [227, 168] on button "Columns" at bounding box center [221, 167] width 63 height 23
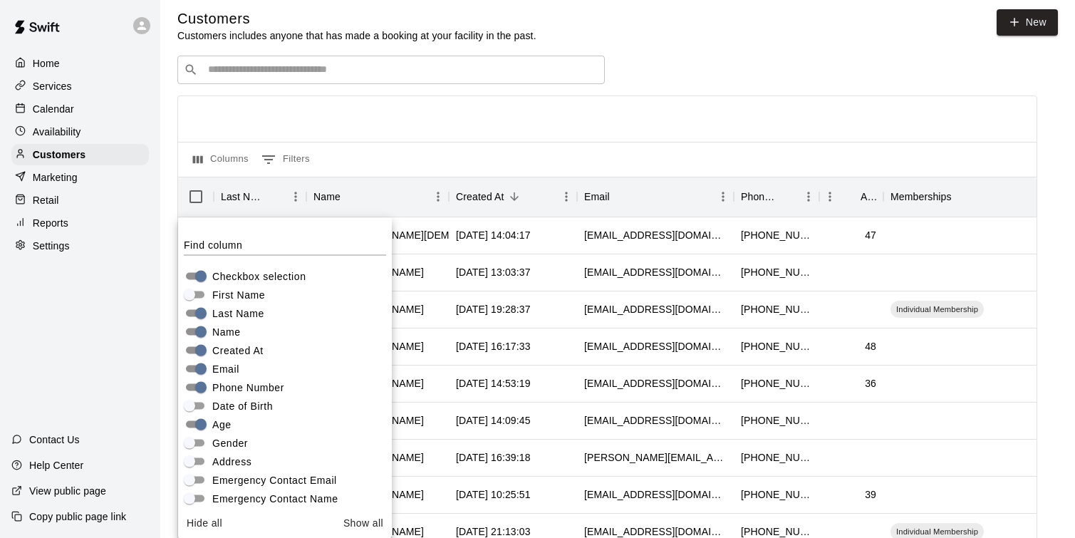
click at [482, 130] on div at bounding box center [607, 119] width 859 height 46
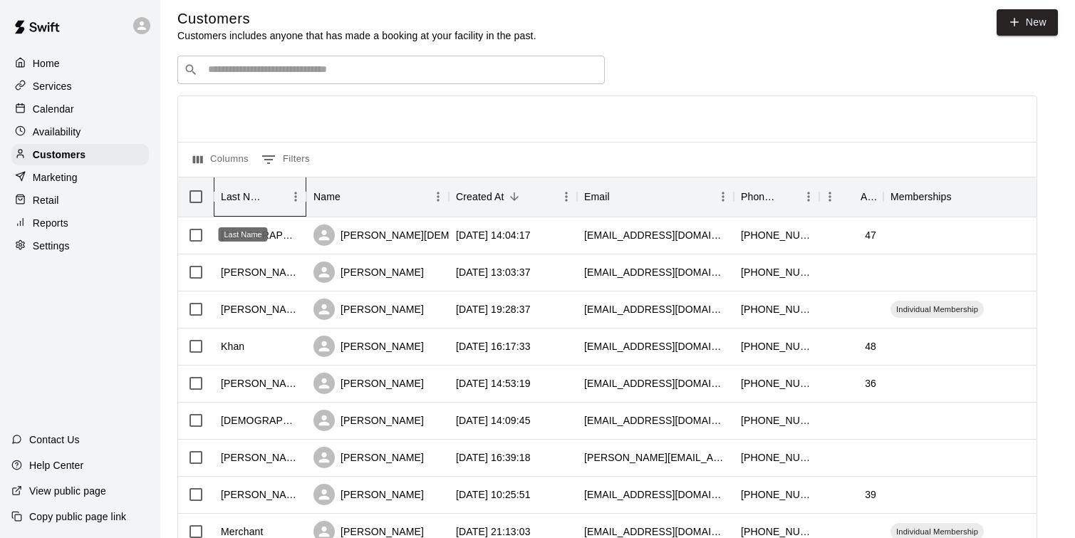
click at [239, 201] on div "Last Name" at bounding box center [243, 197] width 44 height 40
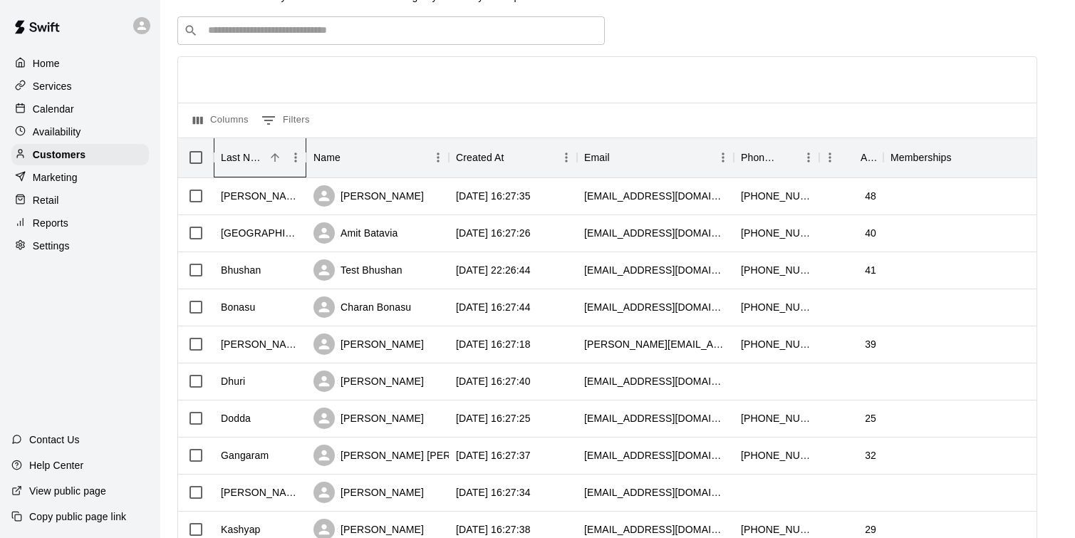
scroll to position [48, 0]
click at [258, 157] on div "Last Name" at bounding box center [243, 157] width 44 height 40
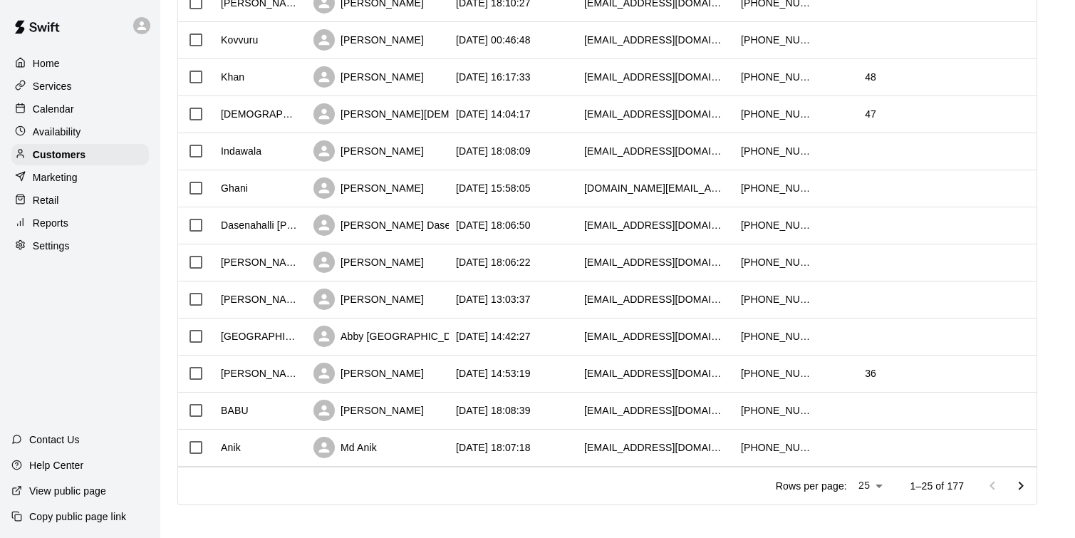
scroll to position [686, 0]
click at [1021, 492] on icon "Go to next page" at bounding box center [1021, 485] width 17 height 17
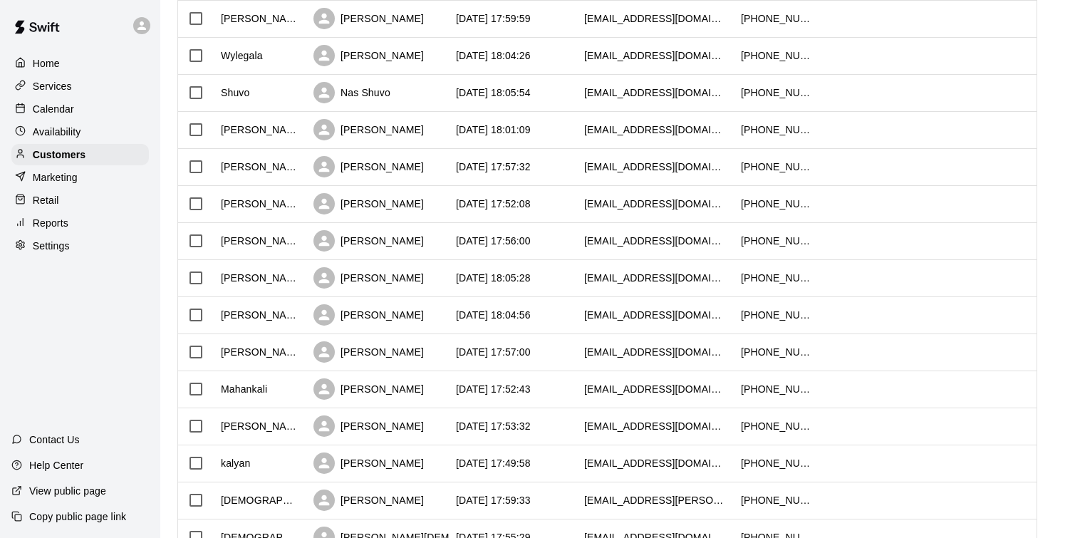
scroll to position [224, 0]
click at [272, 210] on div "[PERSON_NAME]" at bounding box center [260, 205] width 93 height 37
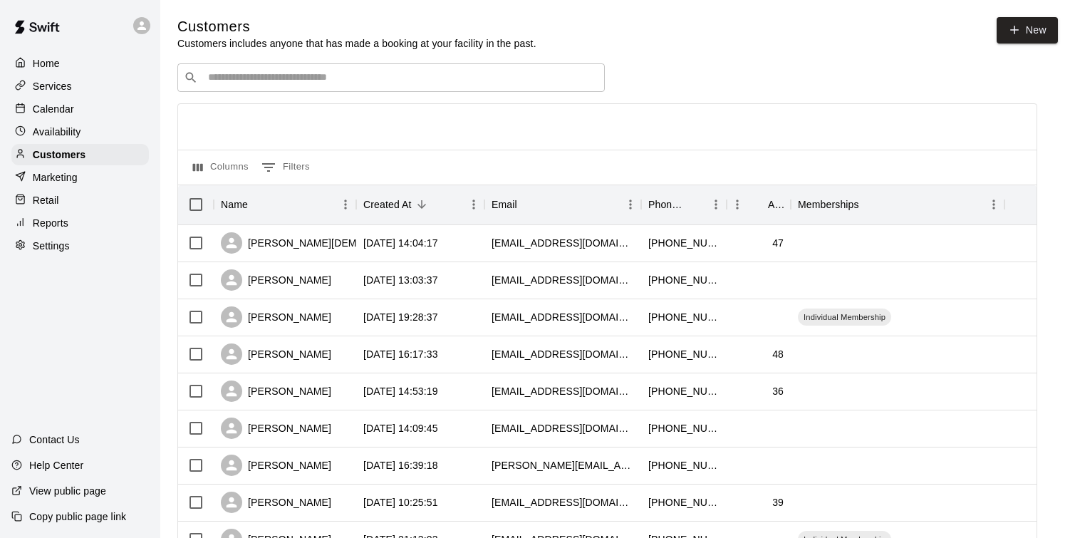
scroll to position [26, 0]
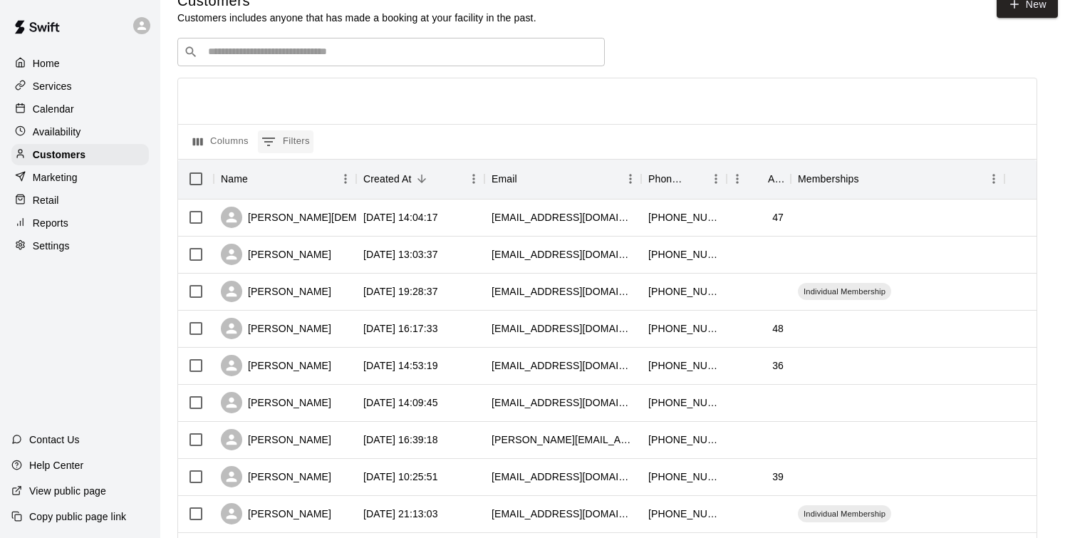
click at [260, 139] on icon "Show filters" at bounding box center [268, 141] width 17 height 17
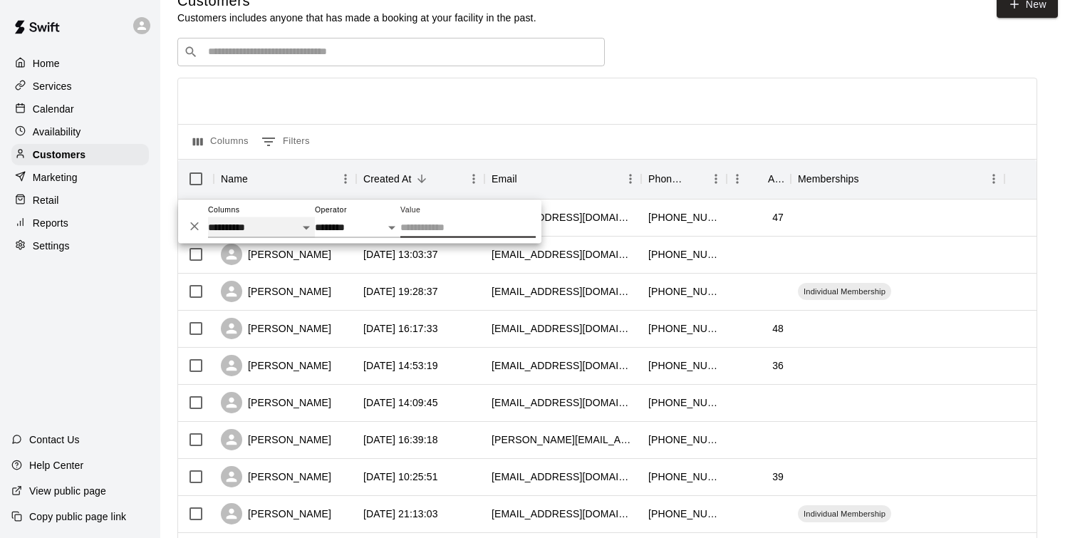
click at [287, 230] on select "**********" at bounding box center [261, 227] width 107 height 21
select select "********"
click at [208, 217] on select "**********" at bounding box center [261, 227] width 107 height 21
click at [508, 130] on div "Columns 0 Filters" at bounding box center [607, 141] width 859 height 35
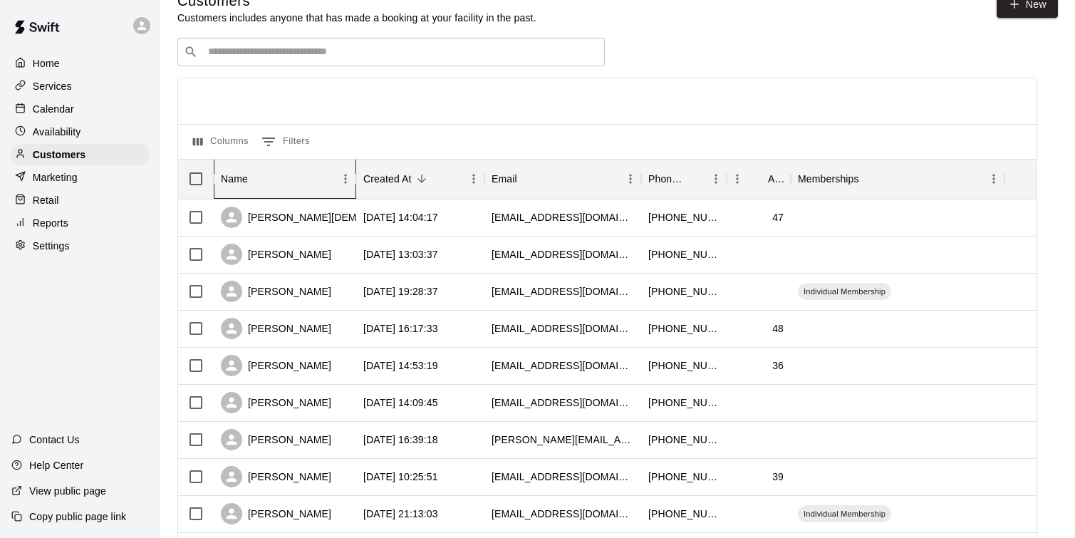
click at [296, 180] on div "Name" at bounding box center [278, 179] width 114 height 40
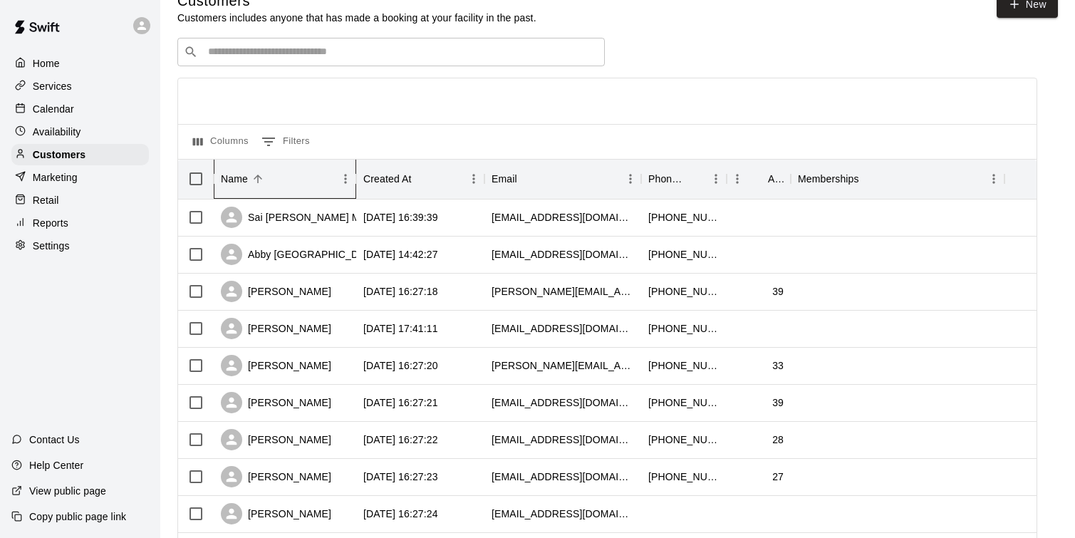
click at [296, 180] on div "Name" at bounding box center [278, 179] width 114 height 40
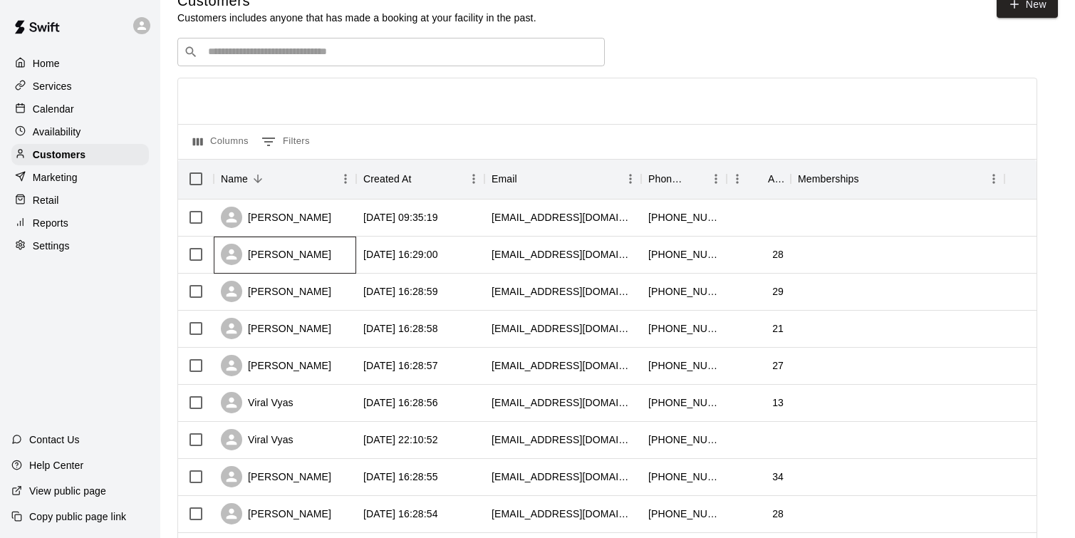
click at [307, 251] on div "[PERSON_NAME]" at bounding box center [276, 254] width 110 height 21
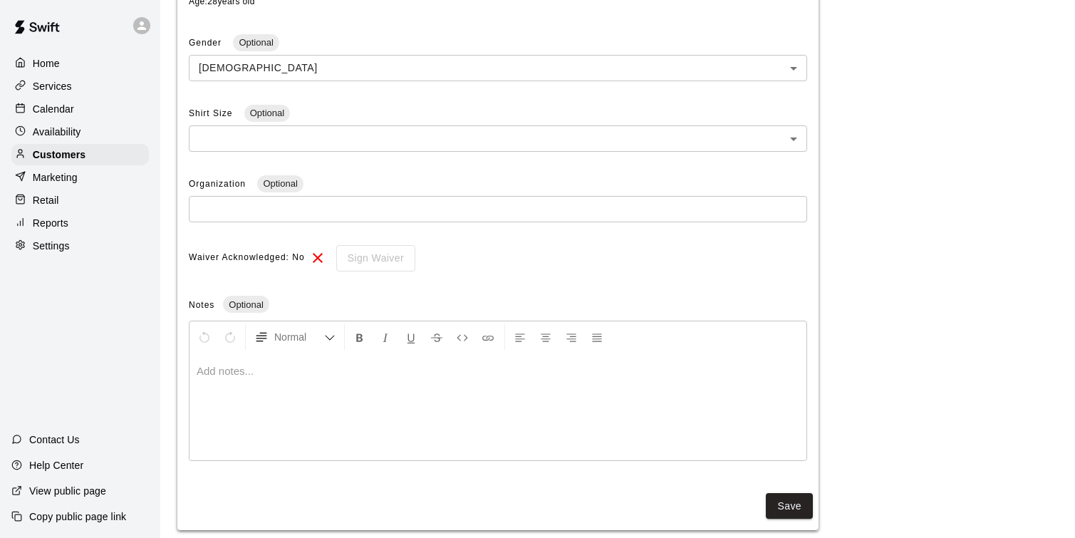
scroll to position [409, 0]
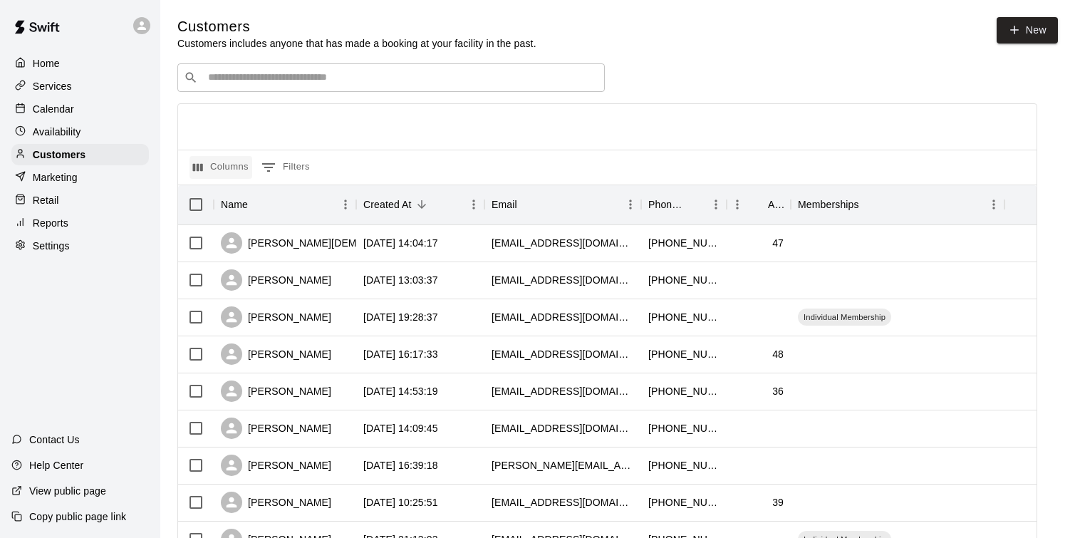
click at [239, 172] on button "Columns" at bounding box center [221, 167] width 63 height 23
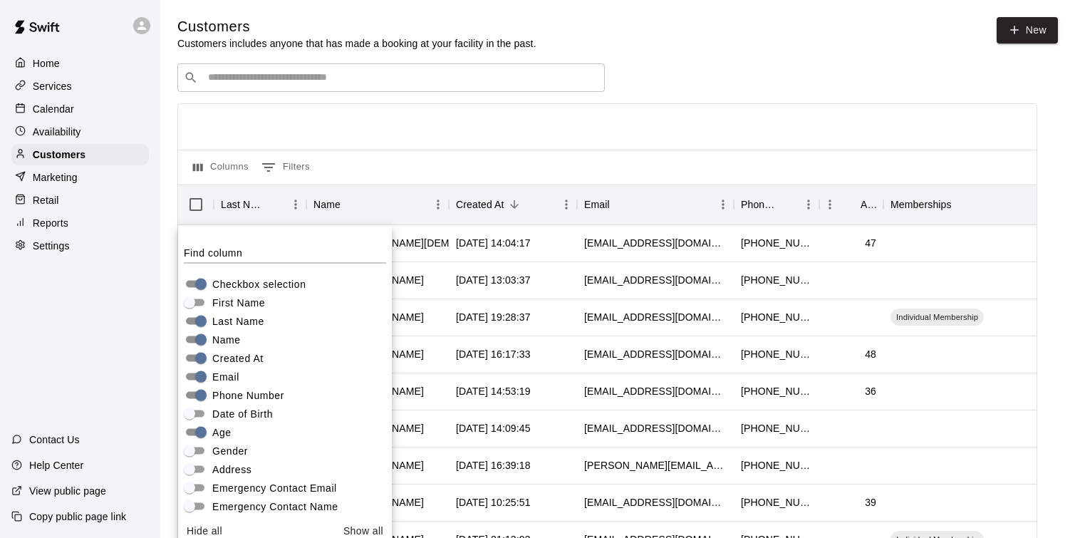
click at [639, 45] on div "Customers Customers includes anyone that has made a booking at your facility in…" at bounding box center [617, 33] width 881 height 33
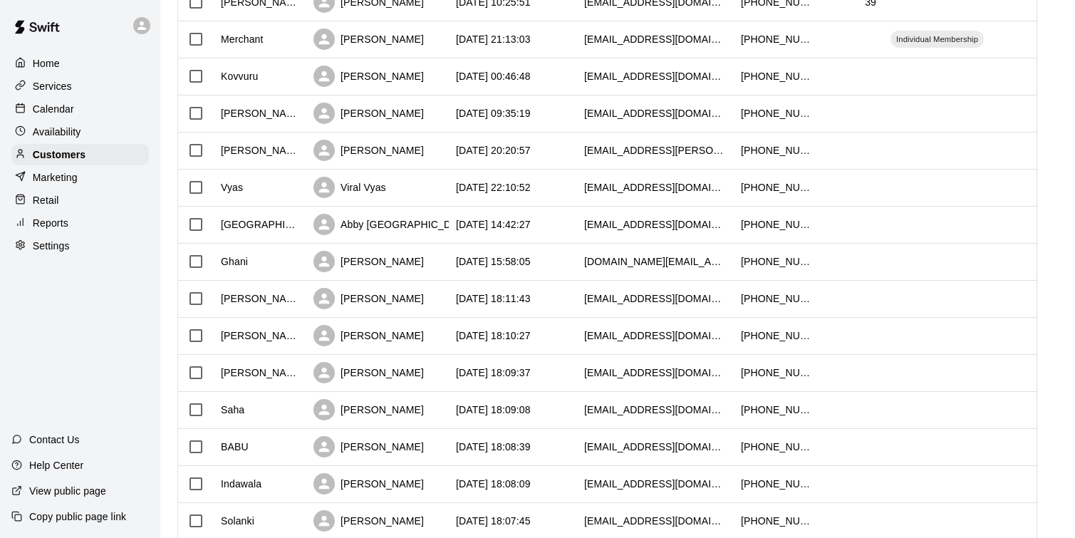
scroll to position [692, 0]
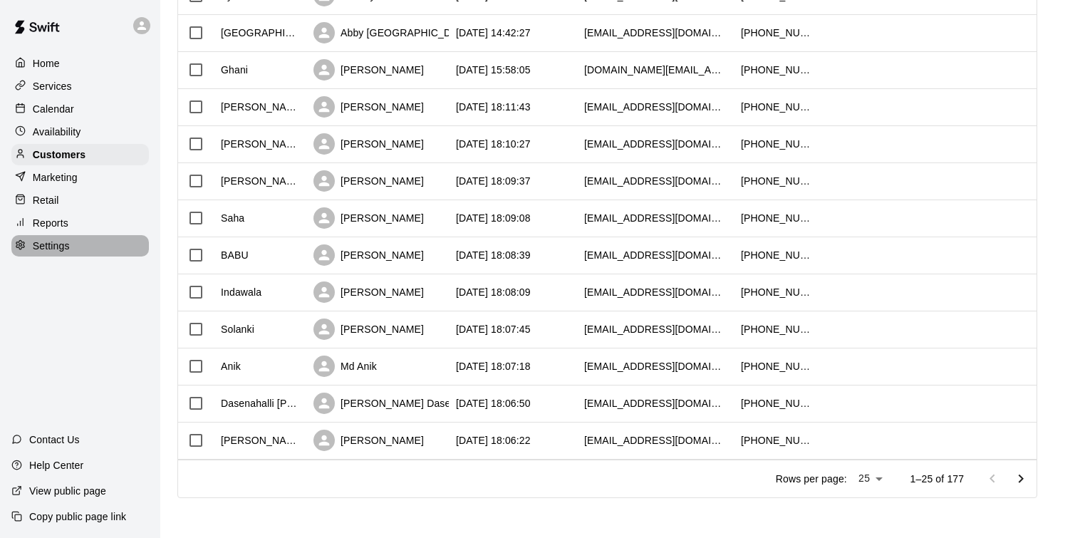
click at [63, 248] on p "Settings" at bounding box center [51, 246] width 37 height 14
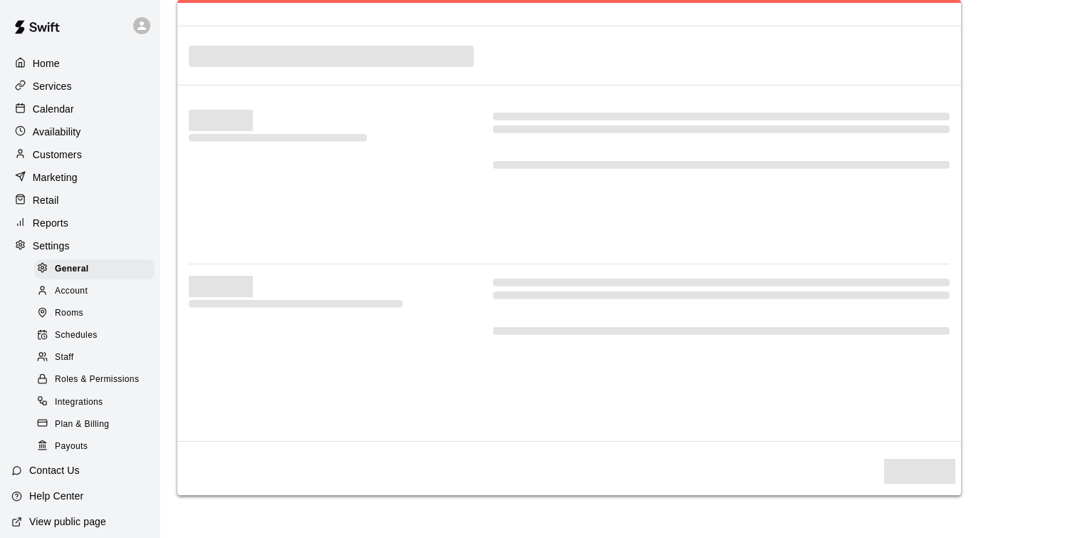
select select "**"
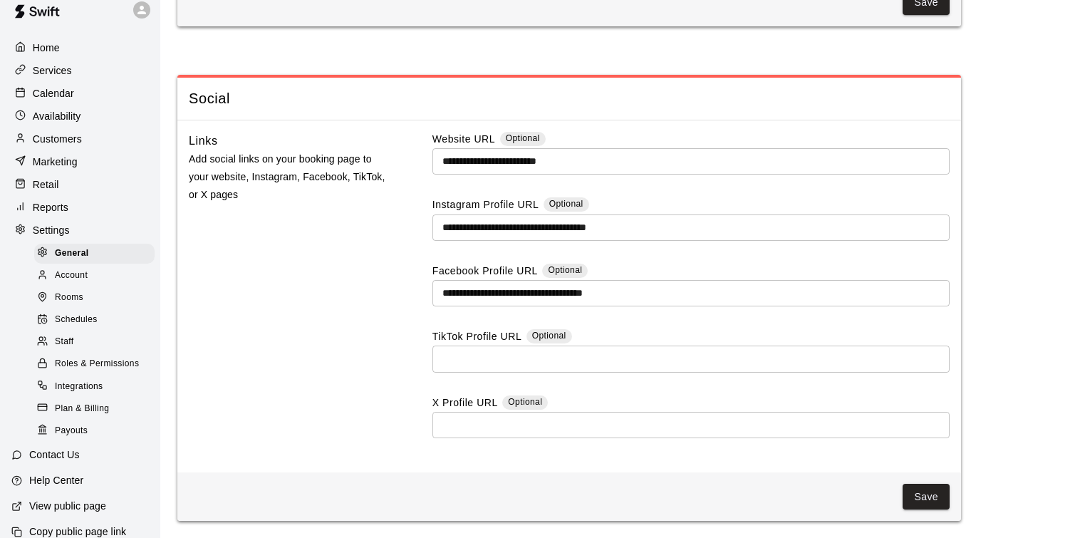
scroll to position [3575, 0]
click at [111, 278] on div "Account" at bounding box center [94, 276] width 120 height 20
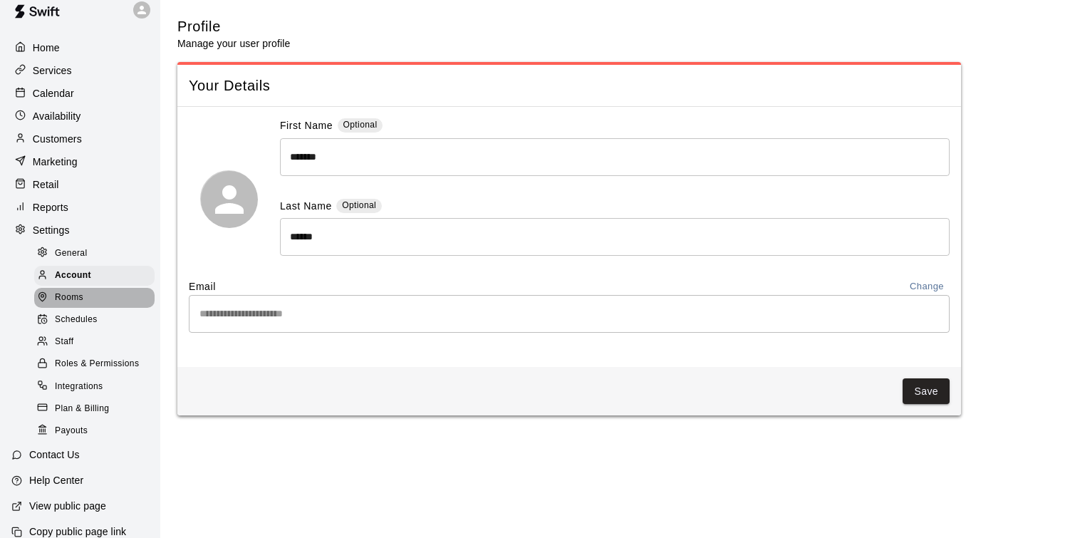
click at [100, 296] on div "Rooms" at bounding box center [94, 298] width 120 height 20
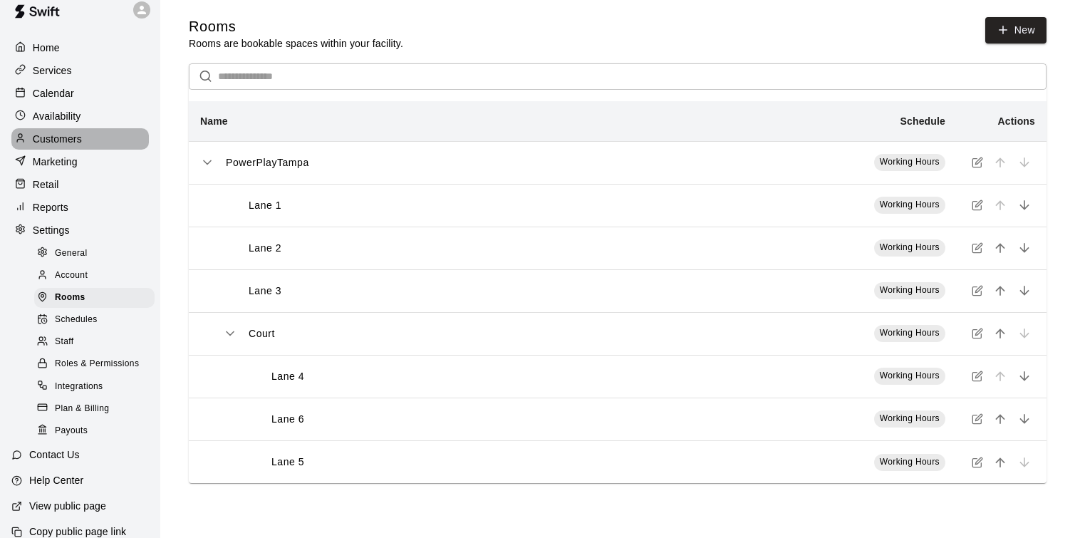
click at [83, 131] on div "Customers" at bounding box center [80, 138] width 138 height 21
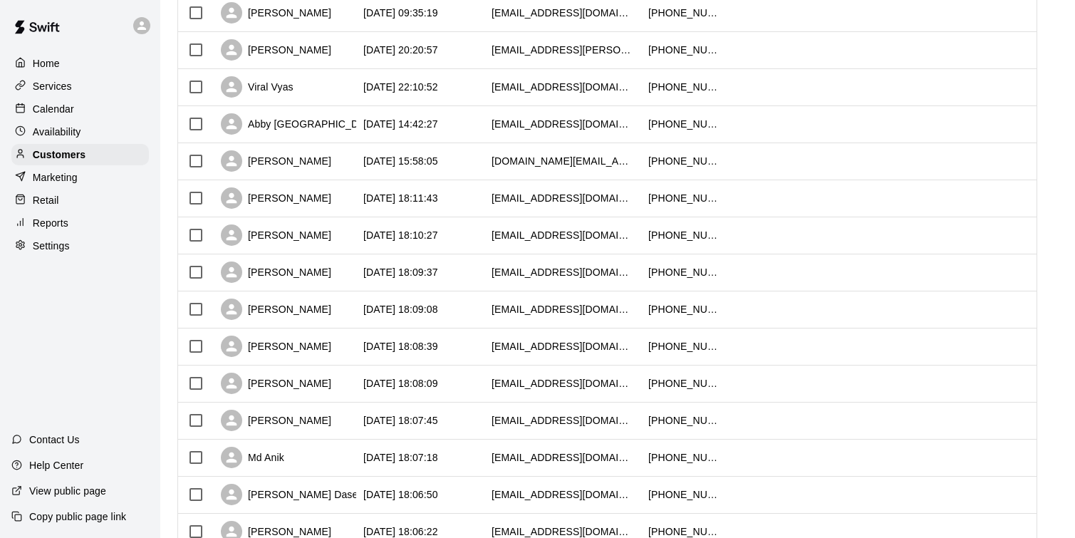
scroll to position [692, 0]
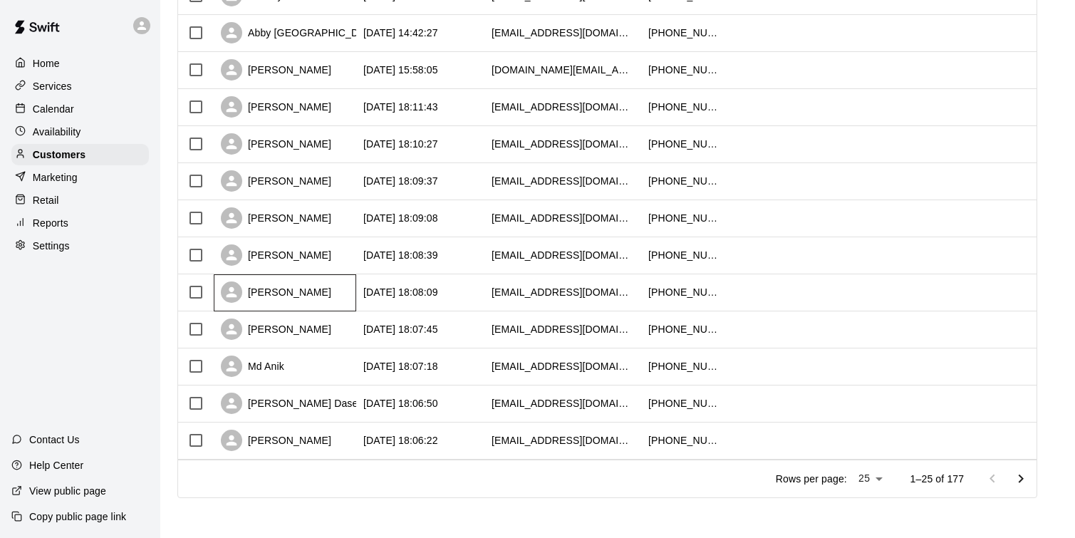
click at [355, 299] on div "[PERSON_NAME]" at bounding box center [285, 292] width 143 height 37
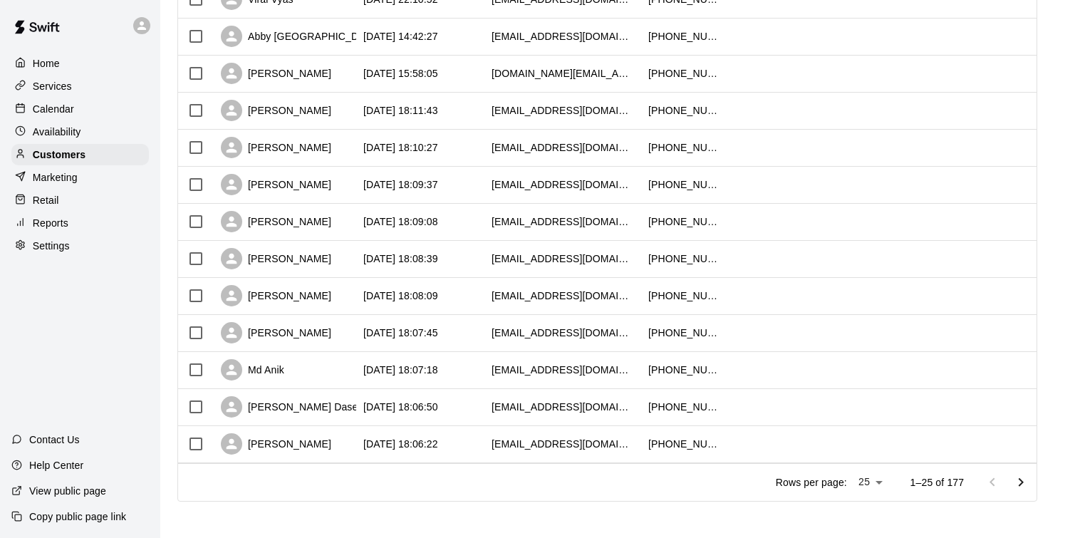
scroll to position [692, 0]
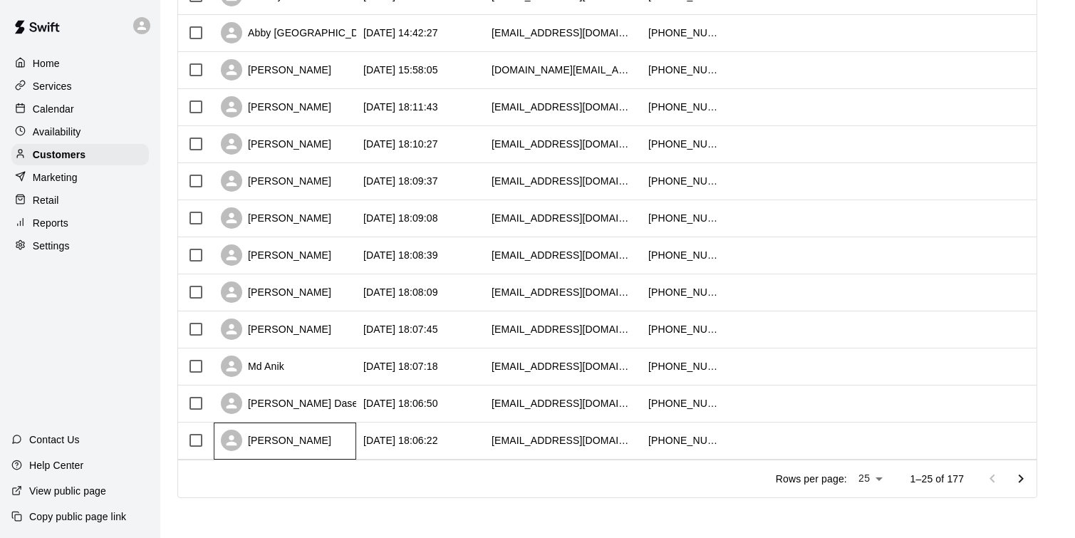
click at [324, 443] on div "[PERSON_NAME]" at bounding box center [285, 441] width 143 height 37
